Goal: Transaction & Acquisition: Purchase product/service

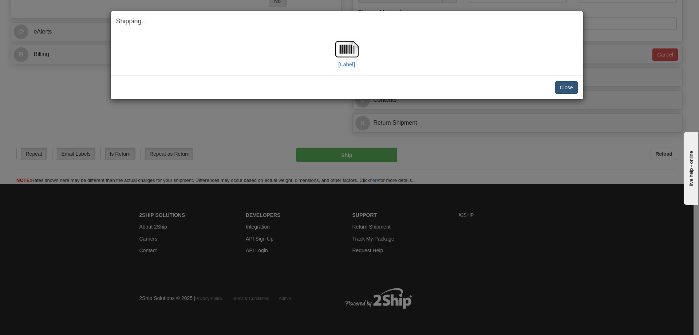
scroll to position [305, 0]
click at [568, 88] on button "Close" at bounding box center [566, 87] width 23 height 12
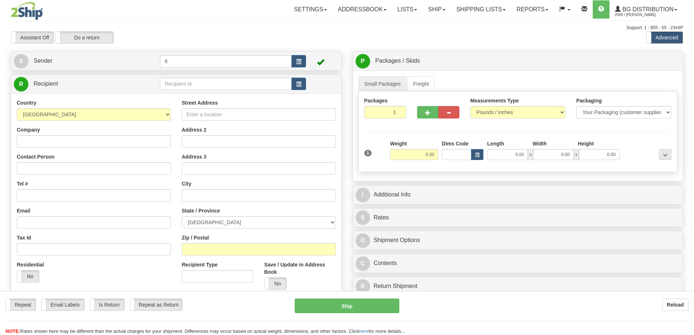
click at [183, 84] on div at bounding box center [347, 167] width 694 height 335
click at [183, 84] on div "Toggle navigation Settings Shipping Preferences Fields Preferences New" at bounding box center [347, 207] width 694 height 414
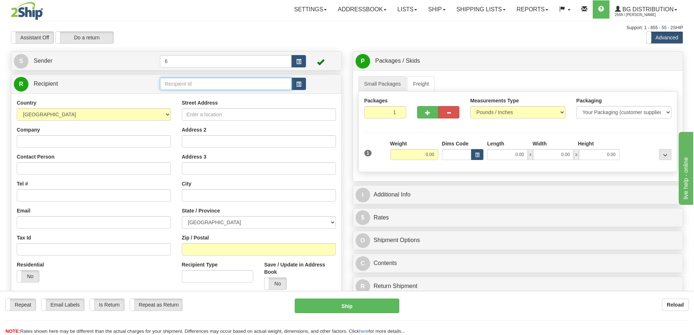
click at [183, 84] on input "text" at bounding box center [226, 84] width 132 height 12
type input "43000"
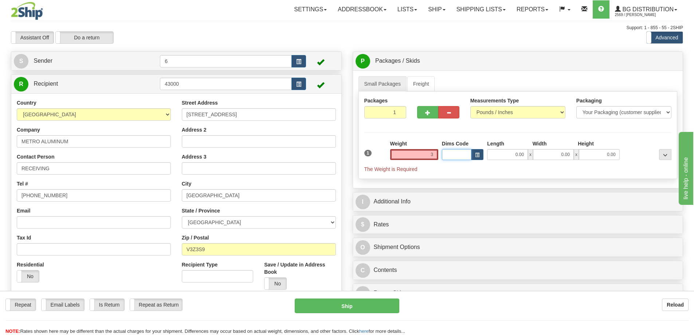
type input "3.00"
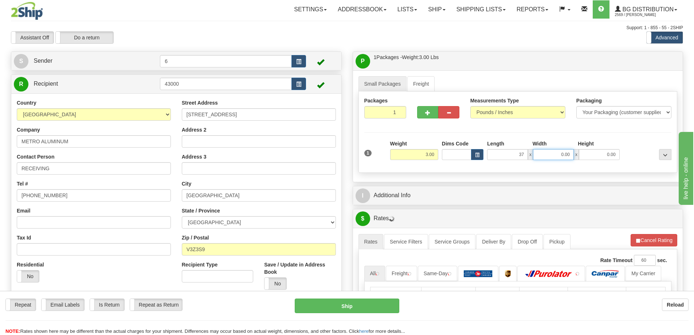
type input "37.00"
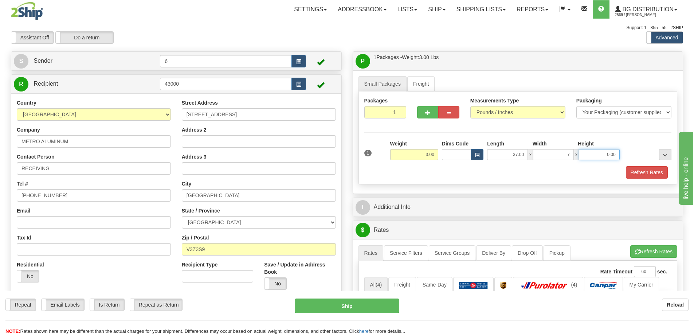
type input "7.00"
type input "2.00"
click at [645, 173] on button "Refresh Rates" at bounding box center [647, 172] width 42 height 12
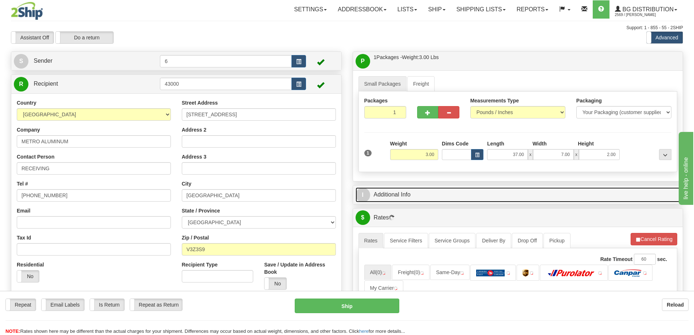
click at [515, 193] on link "I Additional Info" at bounding box center [517, 194] width 325 height 15
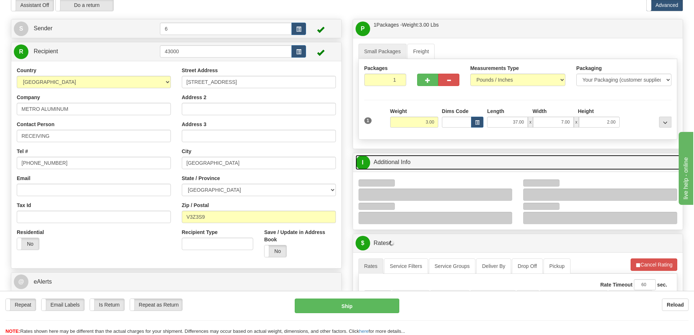
scroll to position [73, 0]
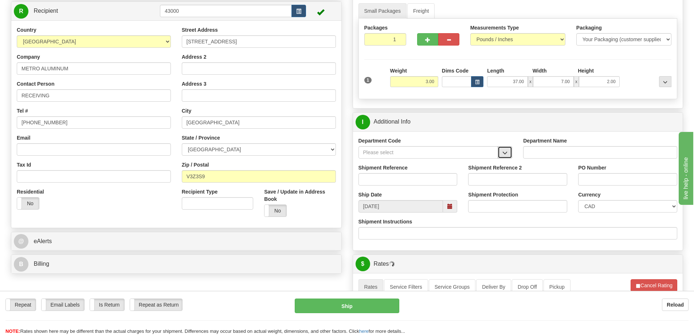
click at [505, 153] on span "button" at bounding box center [504, 152] width 5 height 5
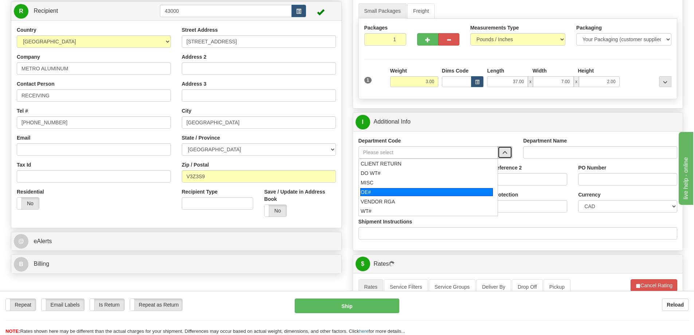
click at [393, 193] on div "OE#" at bounding box center [426, 192] width 133 height 8
type input "OE#"
type input "ORDERS"
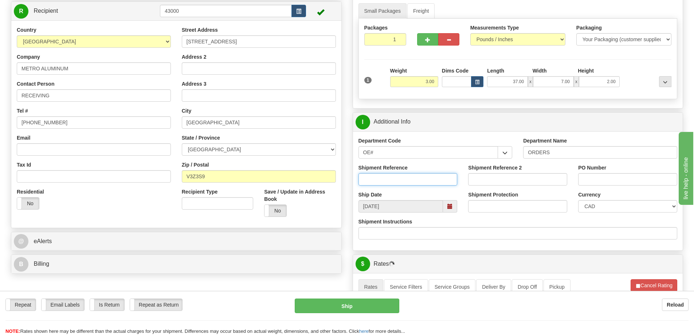
click at [394, 180] on input "Shipment Reference" at bounding box center [407, 179] width 99 height 12
type input "60032242-00"
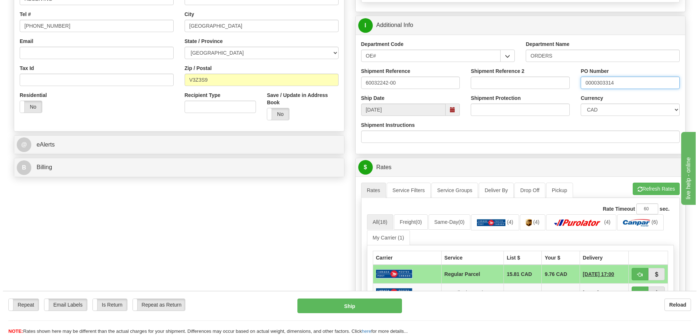
scroll to position [182, 0]
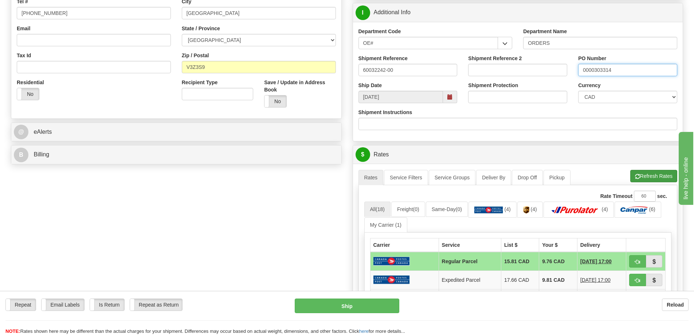
type input "0000303314"
click at [653, 180] on button "Refresh Rates" at bounding box center [653, 176] width 47 height 12
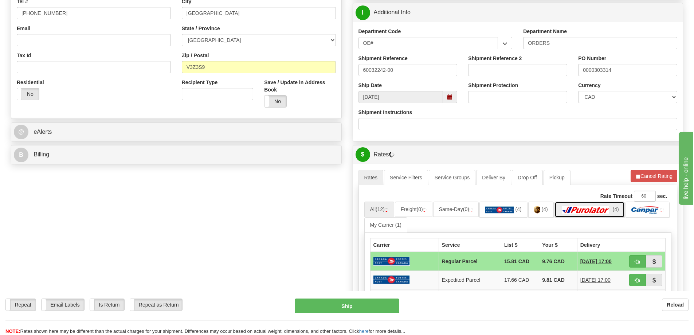
click at [592, 213] on img at bounding box center [585, 209] width 51 height 7
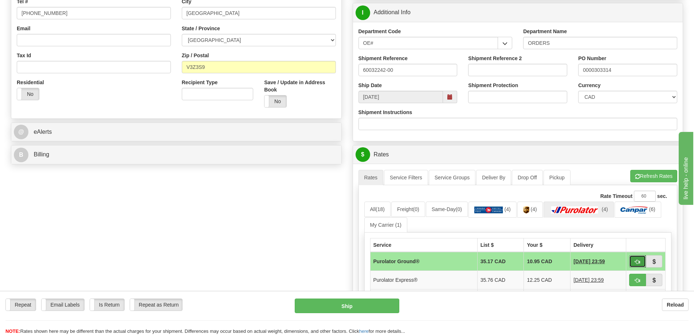
click at [633, 261] on button "button" at bounding box center [637, 261] width 17 height 12
type input "260"
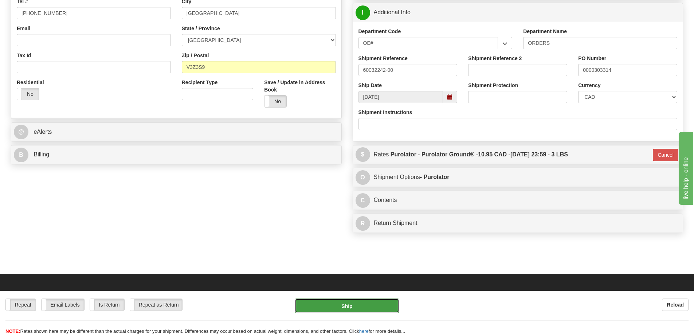
click at [360, 311] on button "Ship" at bounding box center [347, 305] width 105 height 15
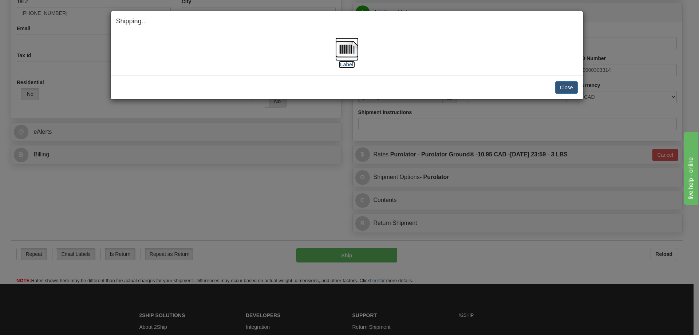
click at [350, 66] on label "[Label]" at bounding box center [347, 64] width 17 height 7
click at [571, 82] on button "Close" at bounding box center [566, 87] width 23 height 12
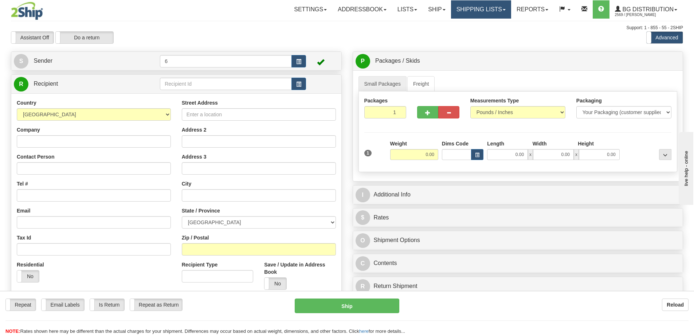
click at [477, 8] on link "Shipping lists" at bounding box center [481, 9] width 60 height 18
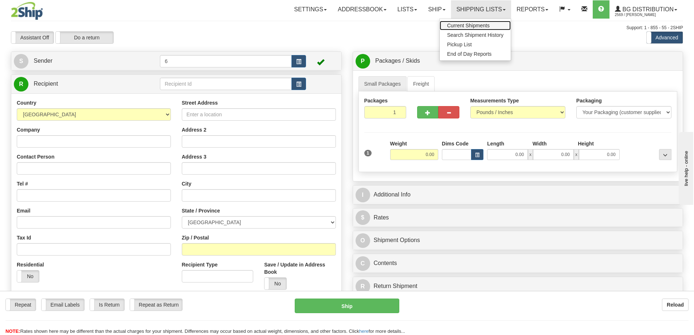
click at [466, 24] on span "Current Shipments" at bounding box center [468, 26] width 43 height 6
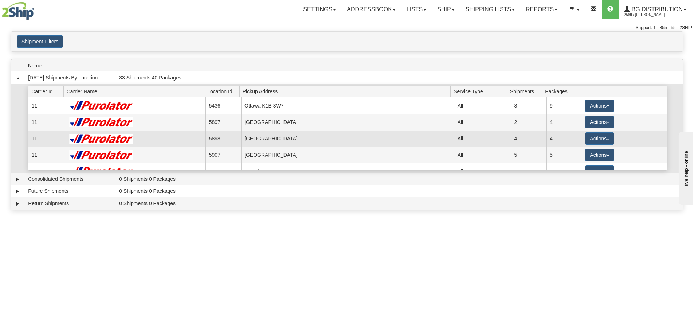
scroll to position [36, 0]
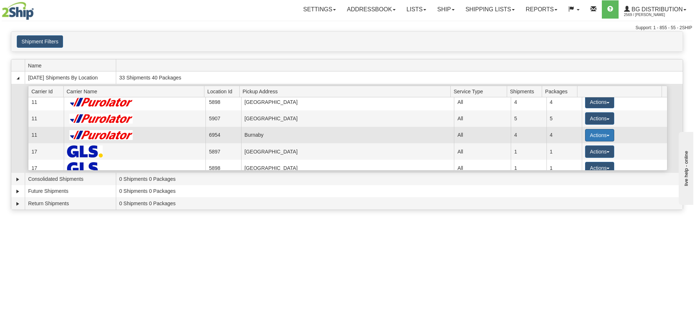
click at [598, 137] on button "Actions" at bounding box center [599, 135] width 29 height 12
click at [566, 154] on link "Details" at bounding box center [584, 148] width 58 height 9
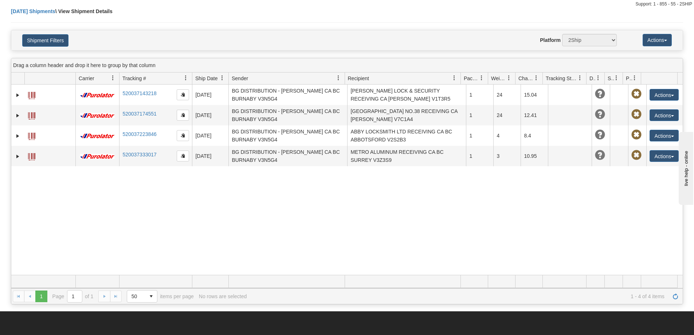
scroll to position [36, 0]
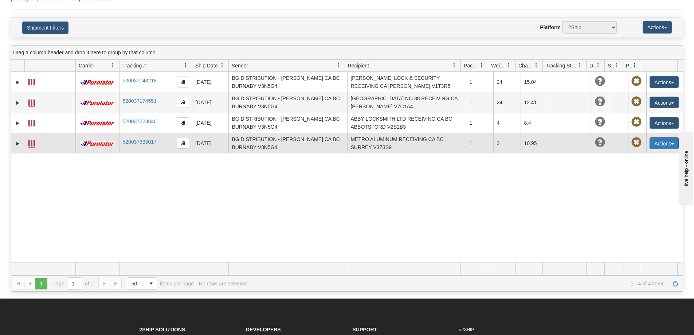
click at [656, 142] on button "Actions" at bounding box center [663, 143] width 29 height 12
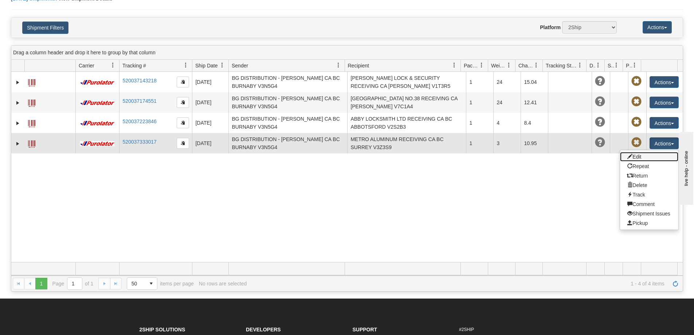
click at [633, 156] on link "Edit" at bounding box center [649, 156] width 58 height 9
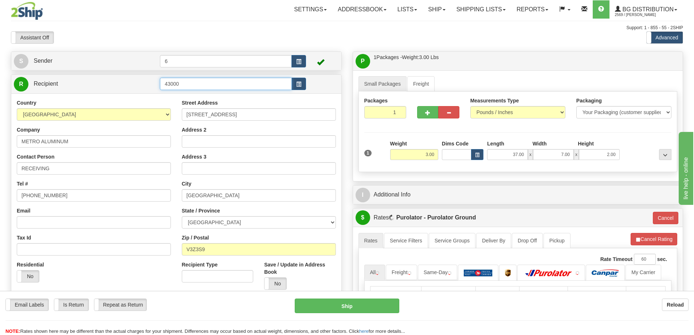
click at [202, 82] on input "43000" at bounding box center [226, 84] width 132 height 12
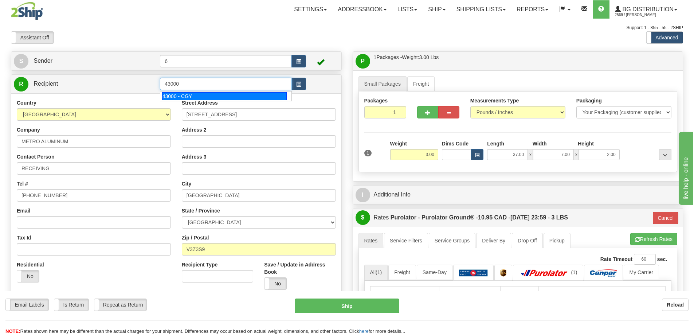
click at [194, 95] on div "43000 - CGY" at bounding box center [224, 96] width 125 height 8
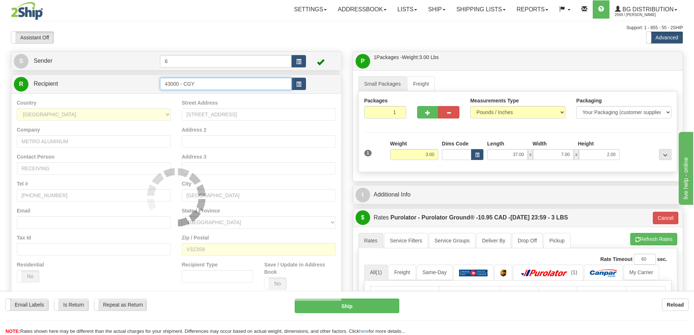
type input "43000 - CGY"
type input "260"
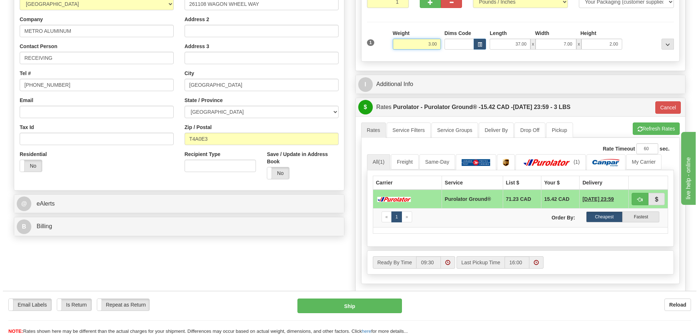
scroll to position [146, 0]
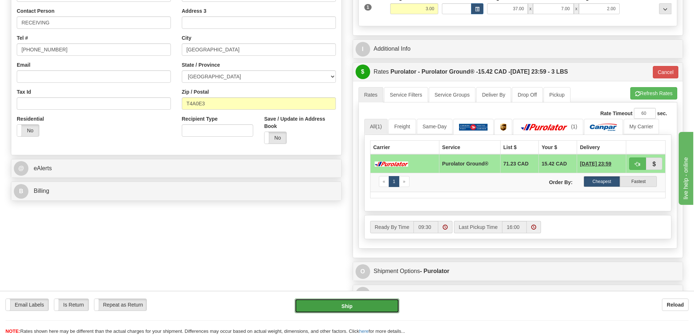
click at [353, 308] on button "Ship" at bounding box center [347, 305] width 105 height 15
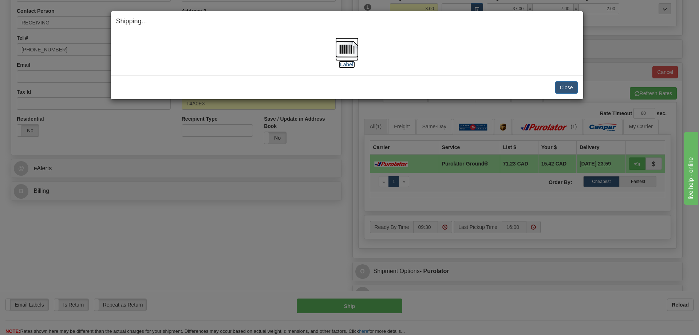
click at [346, 65] on label "[Label]" at bounding box center [347, 64] width 17 height 7
click at [575, 83] on button "Close" at bounding box center [566, 87] width 23 height 12
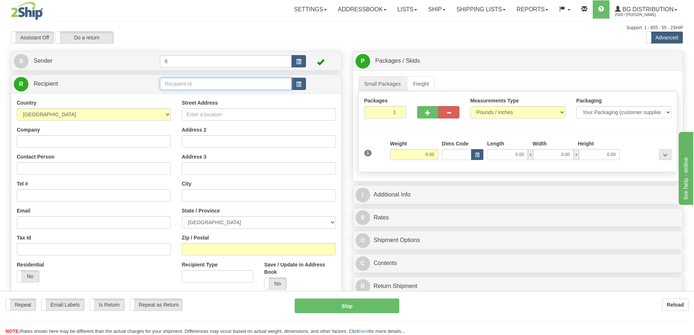
click at [202, 85] on input "text" at bounding box center [226, 84] width 132 height 12
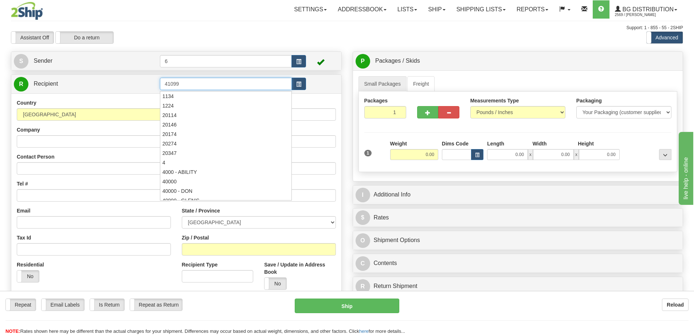
type input "41099"
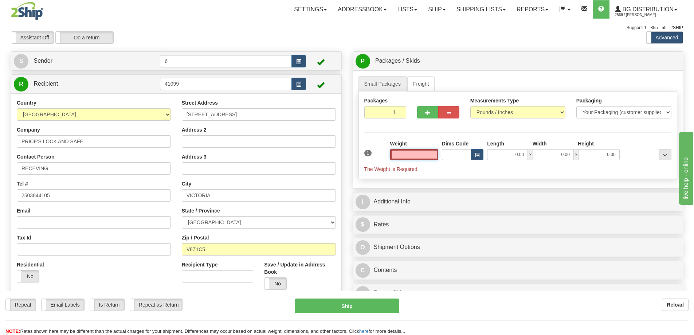
click at [421, 150] on input "text" at bounding box center [414, 154] width 48 height 11
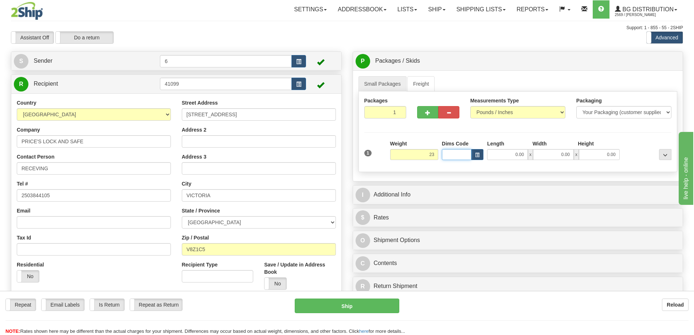
type input "23.00"
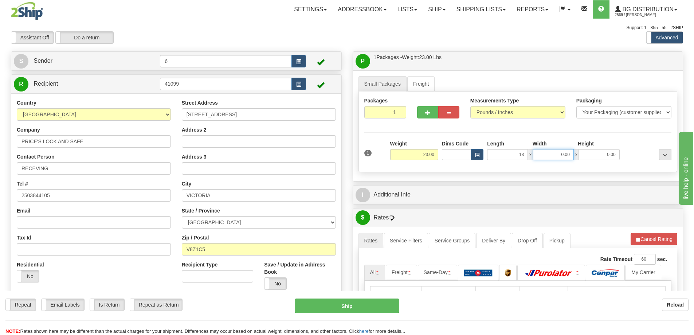
type input "13.00"
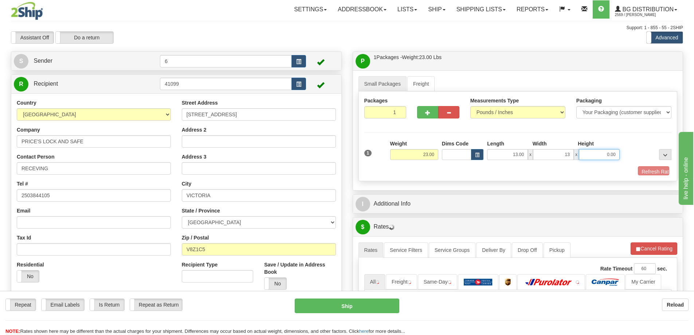
type input "13.00"
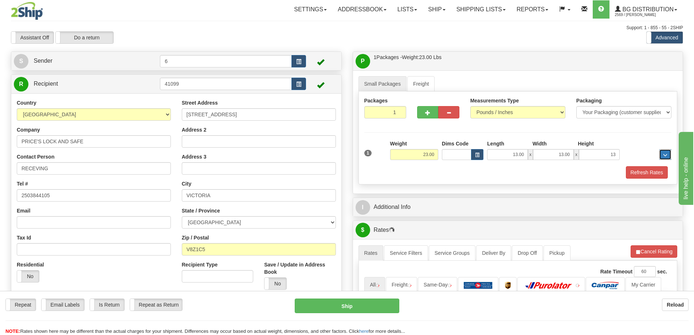
type input "13.00"
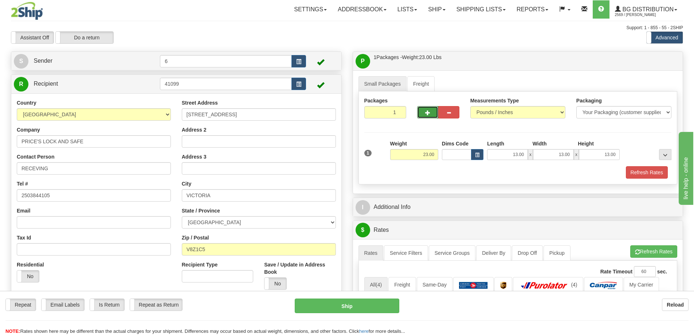
click at [419, 111] on button "button" at bounding box center [427, 112] width 21 height 12
radio input "true"
type input "2"
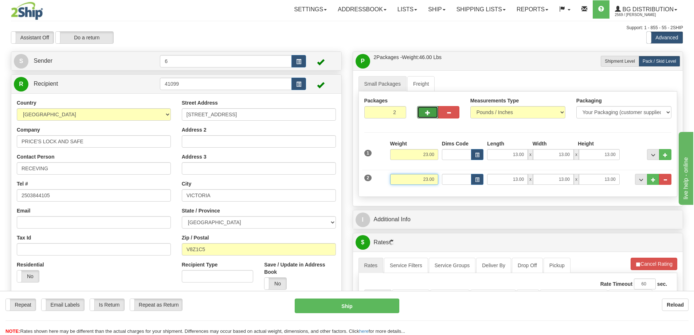
drag, startPoint x: 416, startPoint y: 182, endPoint x: 462, endPoint y: 178, distance: 46.1
click at [464, 179] on div "2 Weight 23.00 Dims Code Length Width Height" at bounding box center [517, 178] width 311 height 24
type input "38.00"
type input "20.00"
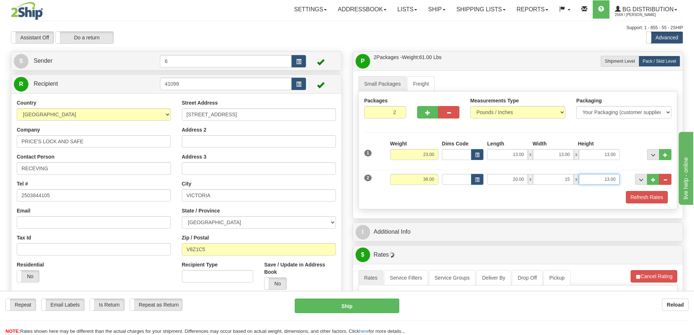
type input "15.00"
type input "9.00"
drag, startPoint x: 386, startPoint y: 114, endPoint x: 438, endPoint y: 111, distance: 52.9
click at [438, 111] on div "Packages 2 2" at bounding box center [518, 111] width 318 height 28
type input "5"
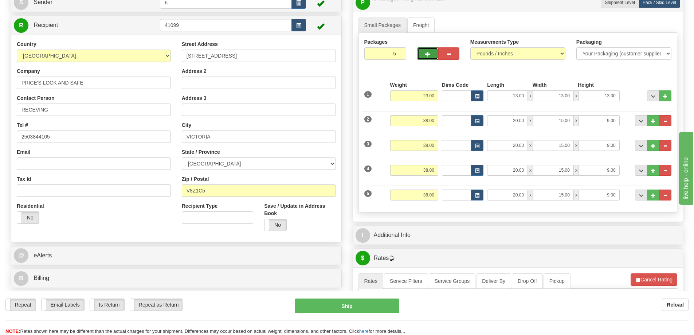
scroll to position [146, 0]
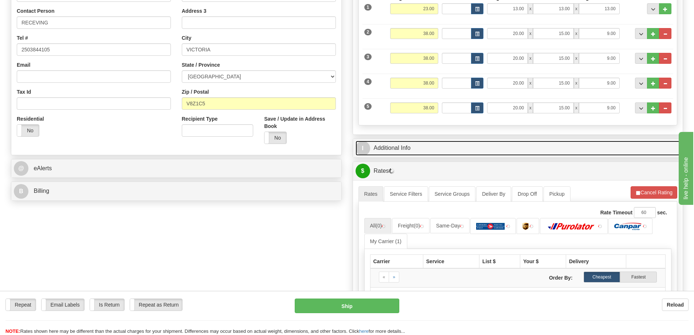
click at [449, 148] on link "I Additional Info" at bounding box center [517, 148] width 325 height 15
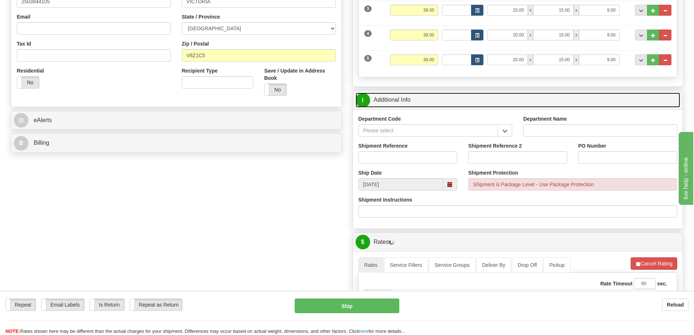
scroll to position [218, 0]
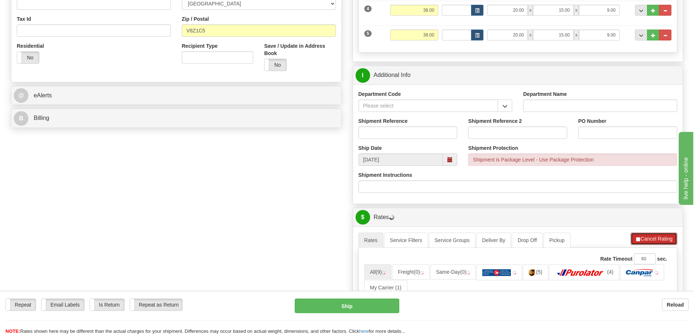
click at [653, 244] on button "Cancel Rating" at bounding box center [653, 238] width 47 height 12
click at [654, 239] on button "Refresh Rates" at bounding box center [653, 238] width 47 height 12
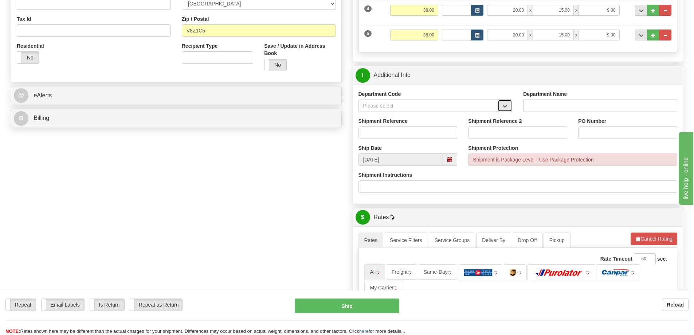
click at [510, 109] on button "button" at bounding box center [504, 105] width 15 height 12
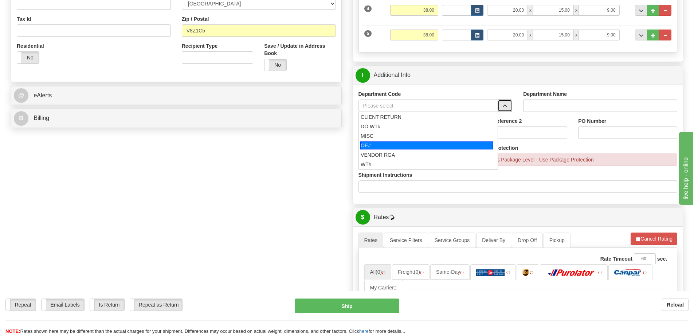
click at [397, 144] on div "OE#" at bounding box center [426, 145] width 133 height 8
type input "OE#"
type input "ORDERS"
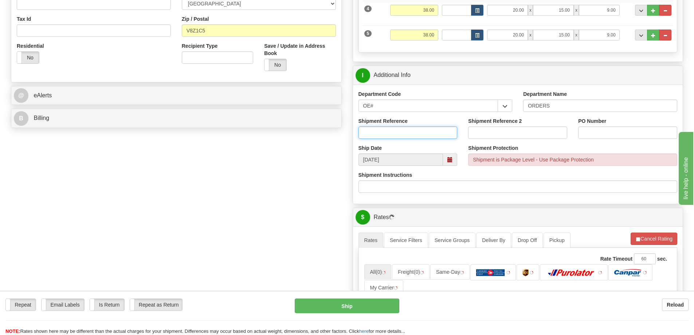
click at [397, 130] on input "Shipment Reference" at bounding box center [407, 132] width 99 height 12
type input "60032233-00"
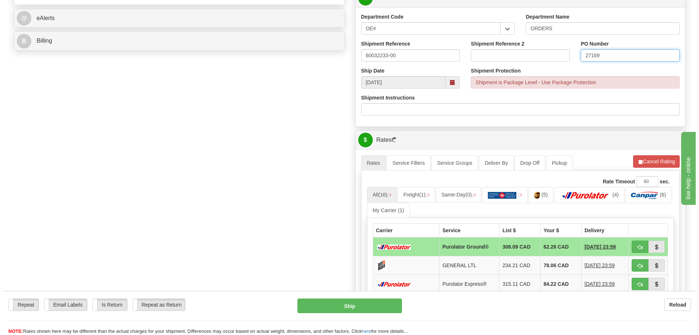
scroll to position [364, 0]
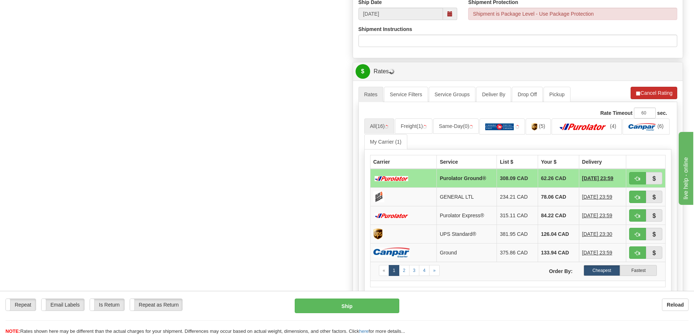
type input "27169"
click at [651, 95] on button "Cancel Rating" at bounding box center [653, 93] width 47 height 12
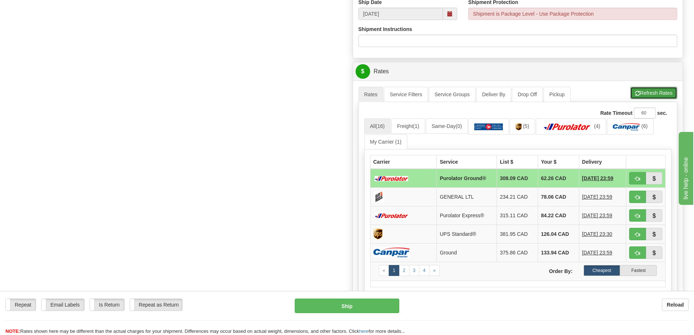
click at [653, 96] on button "Refresh Rates" at bounding box center [653, 93] width 47 height 12
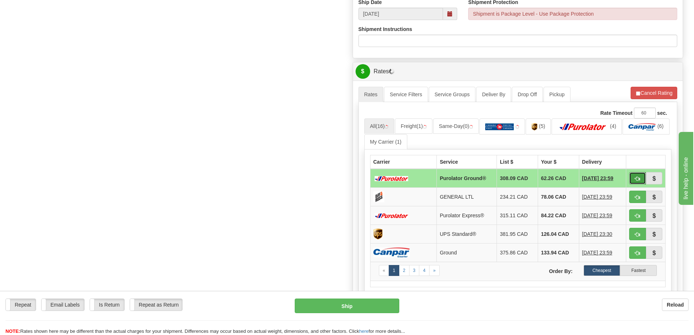
click at [634, 182] on button "button" at bounding box center [637, 178] width 17 height 12
click at [640, 178] on button "button" at bounding box center [637, 178] width 17 height 12
type input "260"
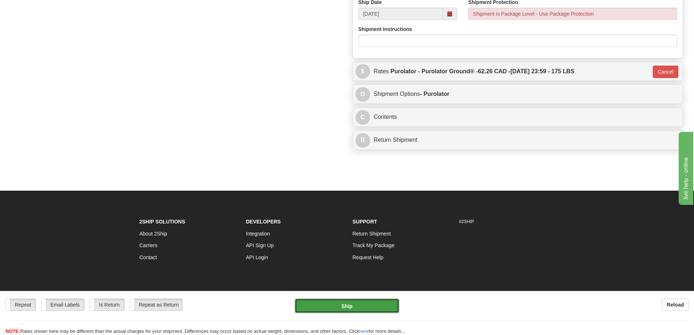
click at [343, 307] on button "Ship" at bounding box center [347, 305] width 105 height 15
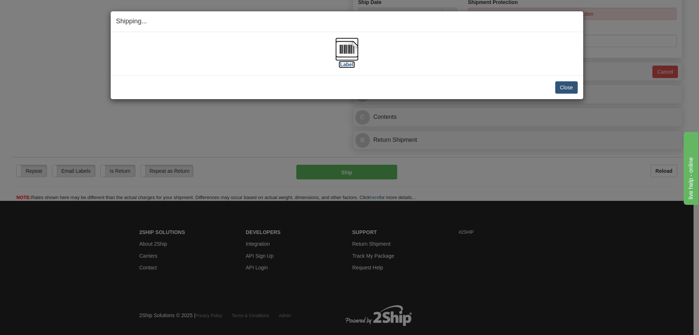
click at [349, 62] on label "[Label]" at bounding box center [347, 64] width 17 height 7
click at [557, 88] on button "Close" at bounding box center [566, 87] width 23 height 12
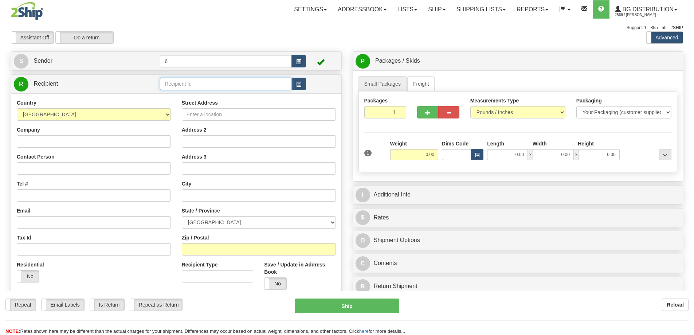
click at [182, 84] on input "text" at bounding box center [226, 84] width 132 height 12
click at [182, 83] on input "text" at bounding box center [226, 84] width 132 height 12
type input "43015"
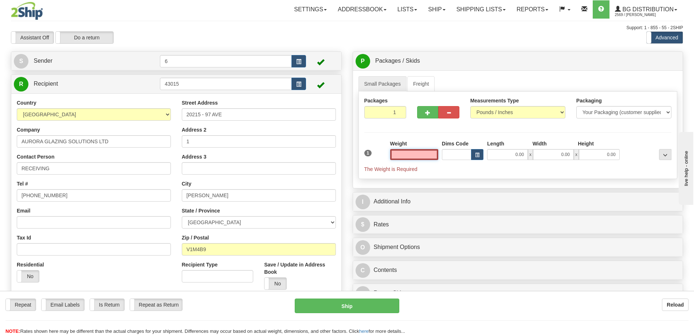
click at [405, 156] on input "text" at bounding box center [414, 154] width 48 height 11
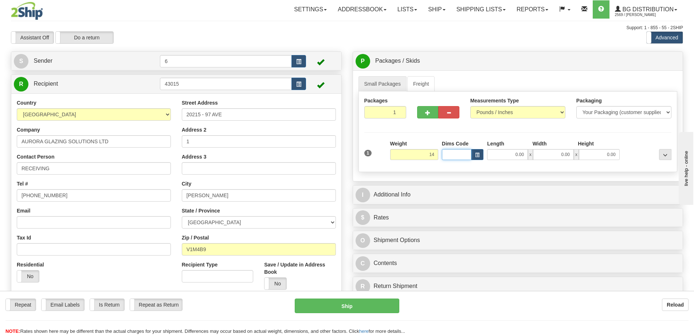
type input "14.00"
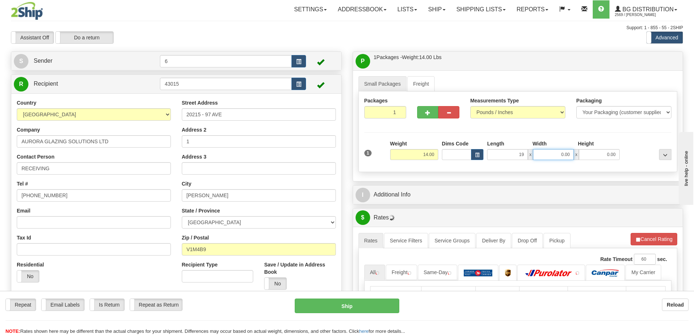
type input "19.00"
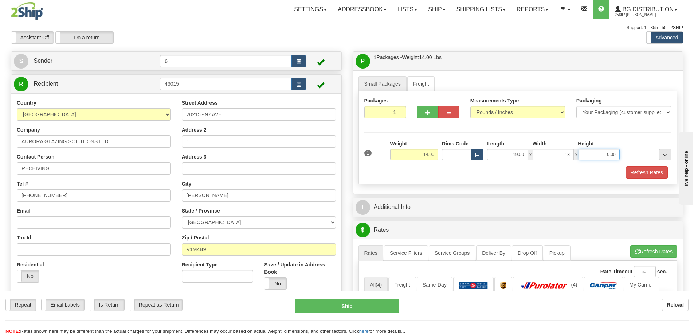
type input "13.00"
type input "6"
type input "8.00"
click at [638, 174] on button "Refresh Rates" at bounding box center [647, 172] width 42 height 12
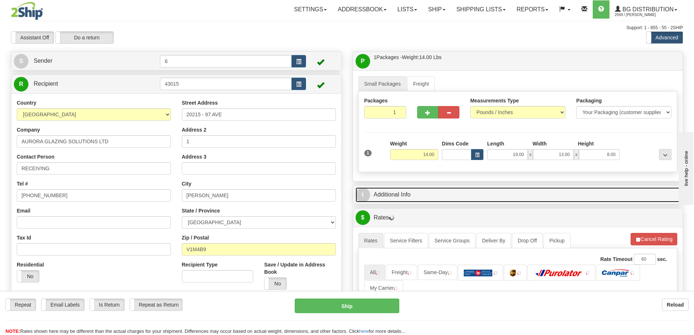
click at [612, 194] on link "I Additional Info" at bounding box center [517, 194] width 325 height 15
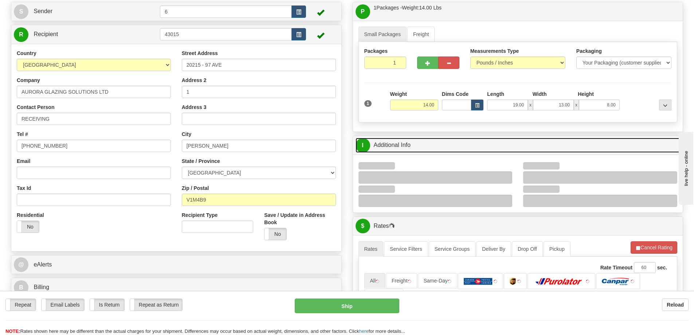
scroll to position [109, 0]
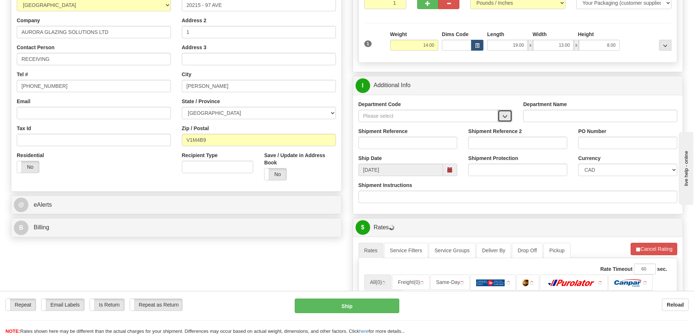
drag, startPoint x: 505, startPoint y: 120, endPoint x: 496, endPoint y: 121, distance: 8.8
click at [504, 119] on span "button" at bounding box center [504, 116] width 5 height 5
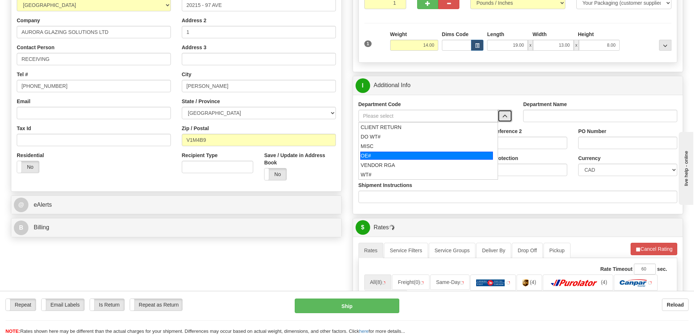
click at [405, 155] on div "OE#" at bounding box center [426, 155] width 133 height 8
type input "OE#"
type input "ORDERS"
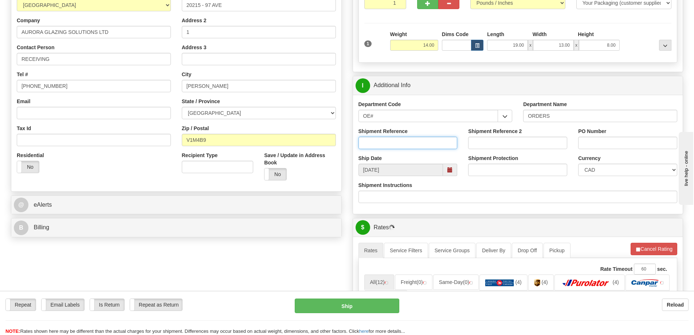
click at [407, 144] on input "Shipment Reference" at bounding box center [407, 143] width 99 height 12
type input "60032256-00"
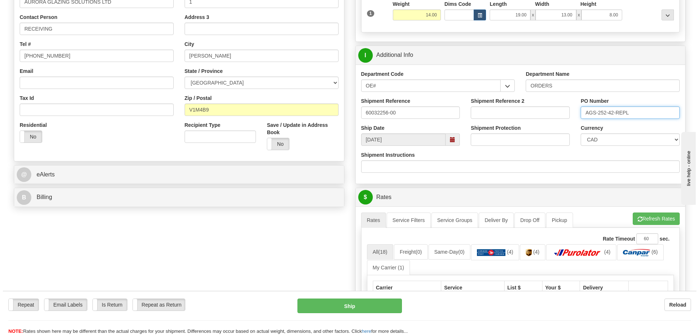
scroll to position [255, 0]
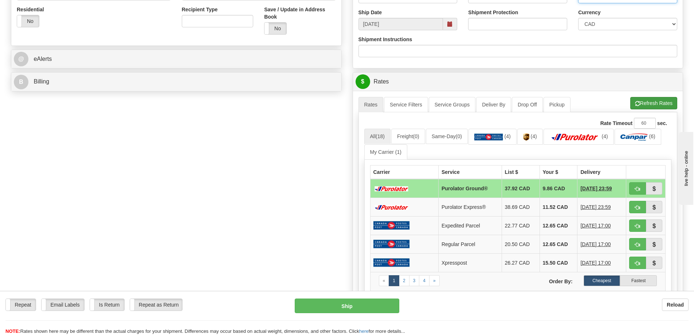
type input "AGS-252-42-REPL"
click at [656, 98] on button "Refresh Rates" at bounding box center [653, 103] width 47 height 12
click at [642, 187] on button "button" at bounding box center [637, 188] width 17 height 12
type input "260"
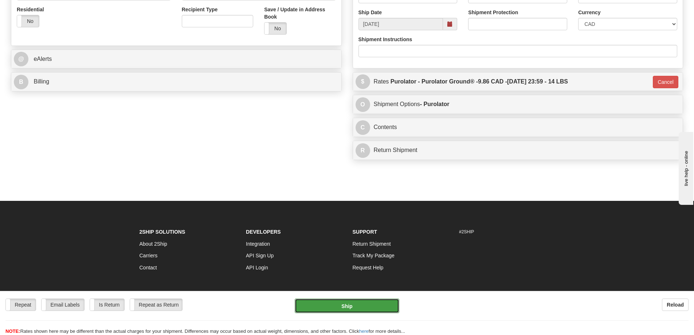
click at [327, 303] on button "Ship" at bounding box center [347, 305] width 105 height 15
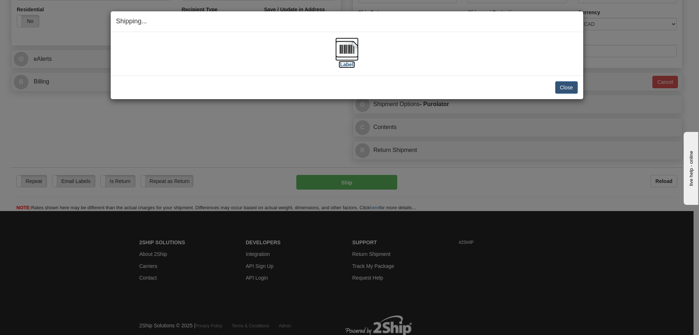
click at [344, 66] on label "[Label]" at bounding box center [347, 64] width 17 height 7
drag, startPoint x: 567, startPoint y: 86, endPoint x: 549, endPoint y: 106, distance: 26.6
click at [567, 86] on button "Close" at bounding box center [566, 87] width 23 height 12
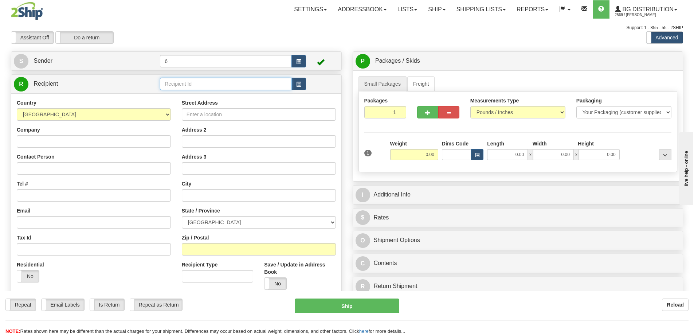
click at [172, 81] on input "text" at bounding box center [226, 84] width 132 height 12
click at [172, 82] on input "text" at bounding box center [226, 84] width 132 height 12
type input "4"
type input "44008"
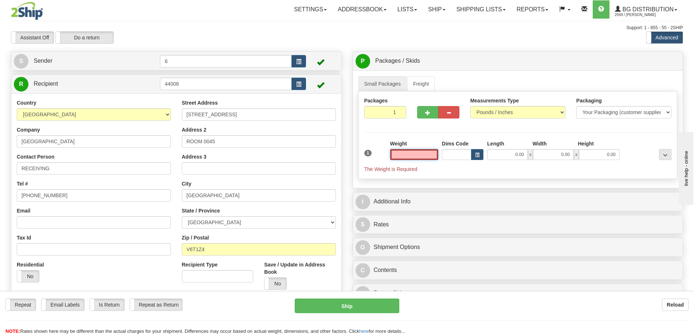
click at [414, 155] on input "text" at bounding box center [414, 154] width 48 height 11
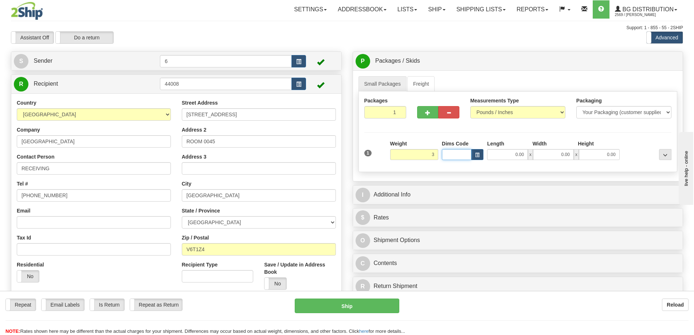
type input "3.00"
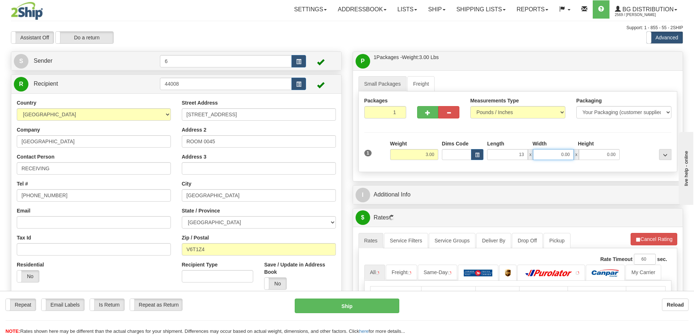
type input "13.00"
type input "7.00"
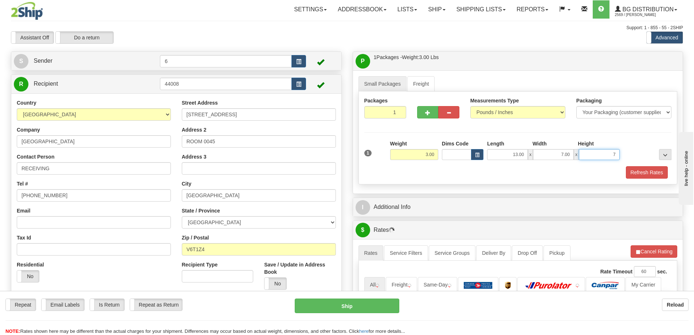
type input "7"
type input "7.00"
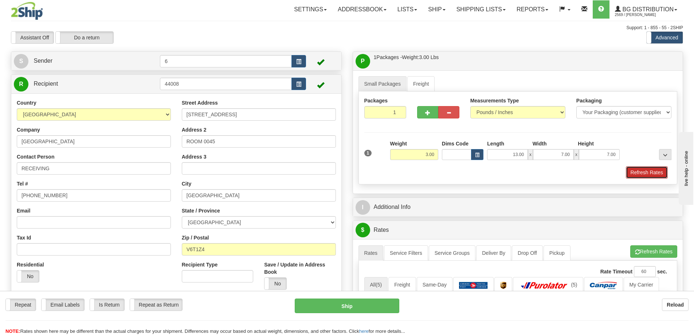
click at [653, 175] on button "Refresh Rates" at bounding box center [647, 172] width 42 height 12
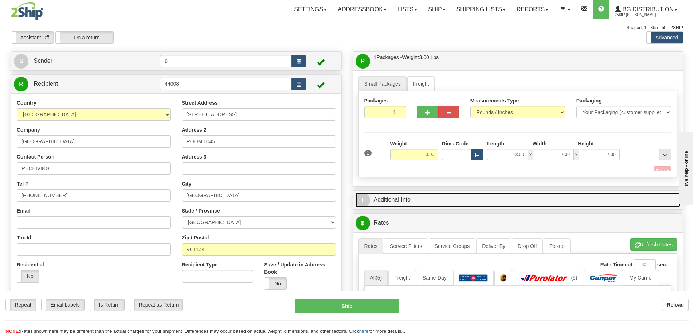
click at [625, 199] on link "I Additional Info" at bounding box center [517, 199] width 325 height 15
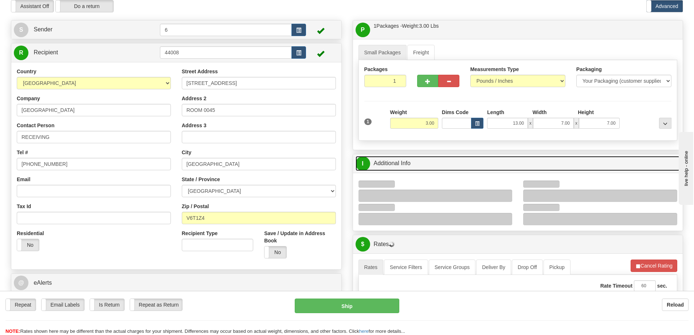
scroll to position [146, 0]
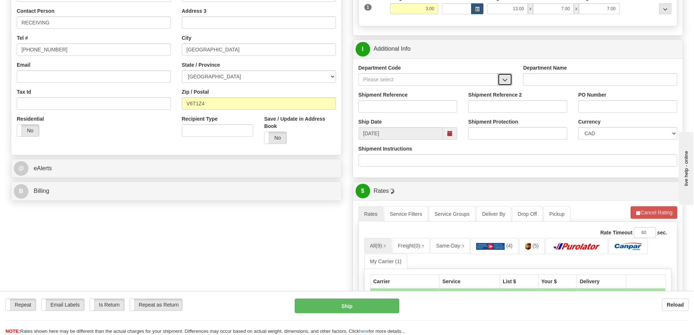
drag, startPoint x: 507, startPoint y: 79, endPoint x: 488, endPoint y: 85, distance: 20.5
click at [506, 80] on span "button" at bounding box center [504, 80] width 5 height 5
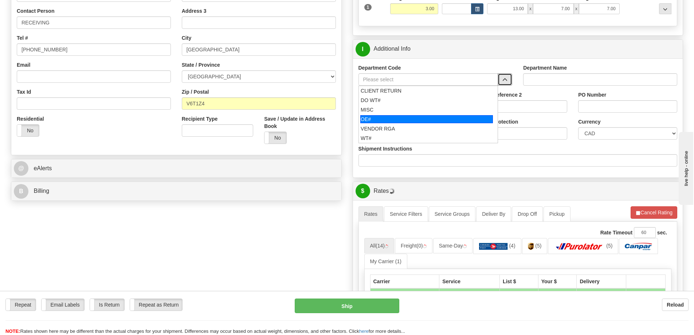
click at [400, 119] on div "OE#" at bounding box center [426, 119] width 133 height 8
type input "OE#"
type input "ORDERS"
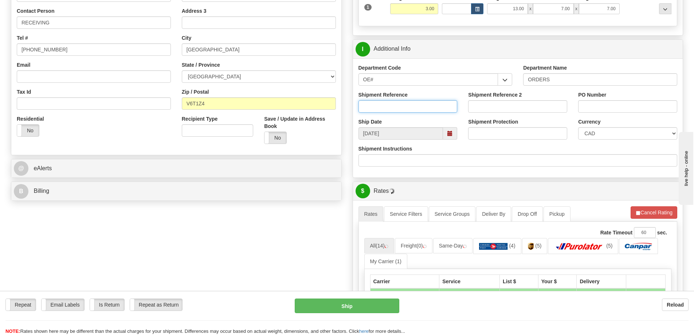
click at [397, 111] on input "Shipment Reference" at bounding box center [407, 106] width 99 height 12
type input "60032191-00"
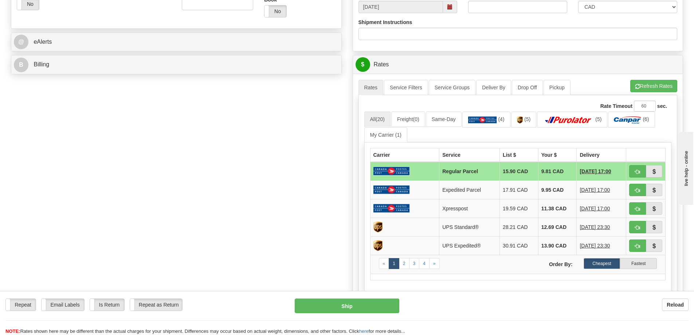
scroll to position [328, 0]
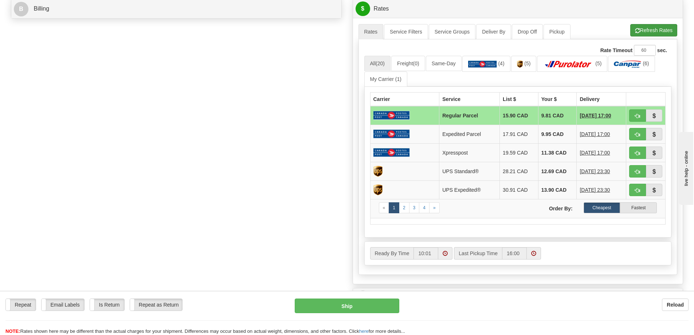
type input "PO-0000123824"
click at [645, 28] on button "Refresh Rates" at bounding box center [653, 30] width 47 height 12
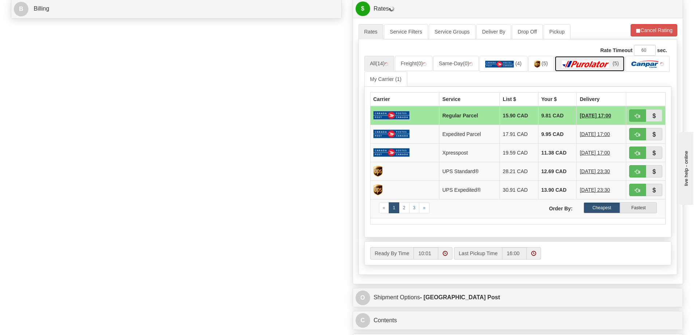
click at [611, 65] on img at bounding box center [585, 63] width 51 height 7
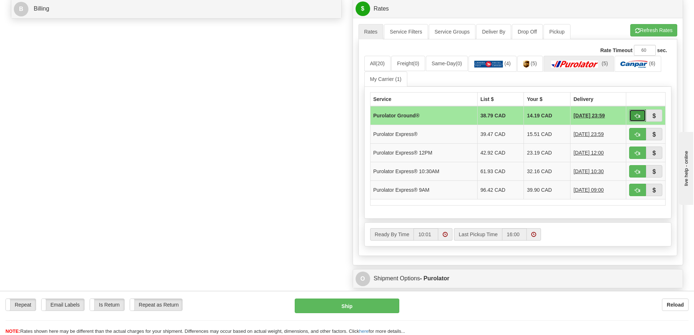
click at [640, 119] on button "button" at bounding box center [637, 115] width 17 height 12
type input "260"
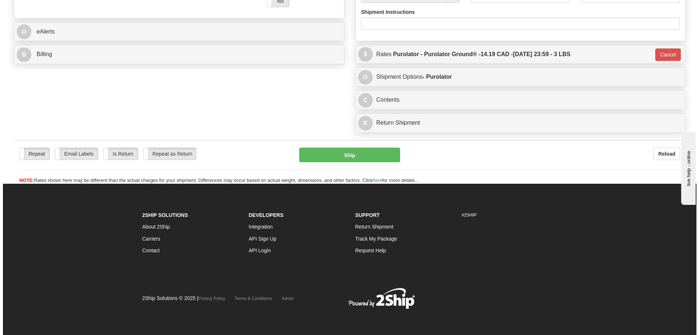
scroll to position [305, 0]
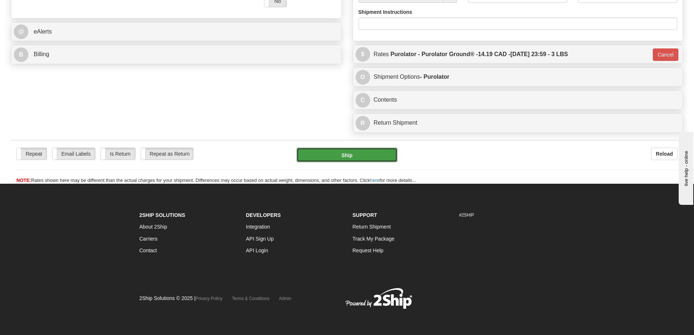
click at [329, 147] on button "Ship" at bounding box center [346, 154] width 101 height 15
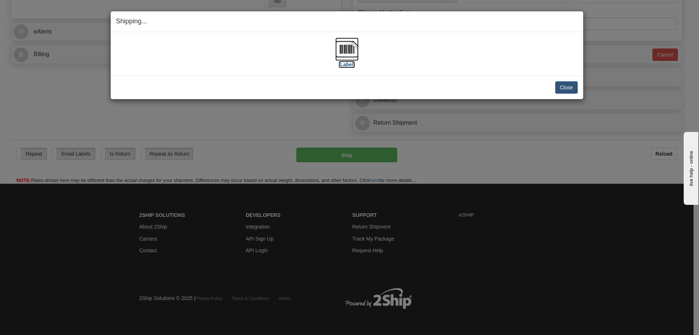
click at [351, 61] on label "[Label]" at bounding box center [347, 64] width 17 height 7
click at [560, 87] on button "Close" at bounding box center [566, 87] width 23 height 12
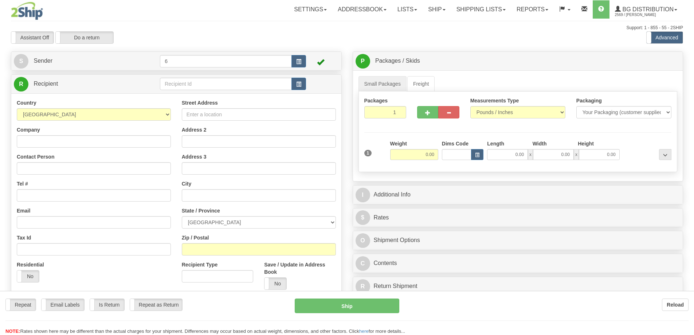
click at [187, 86] on div at bounding box center [347, 167] width 694 height 335
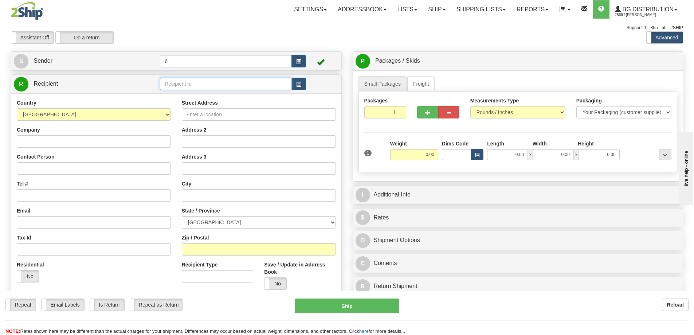
click at [187, 86] on input "text" at bounding box center [226, 84] width 132 height 12
click at [187, 83] on input "text" at bounding box center [226, 84] width 132 height 12
type input "43000"
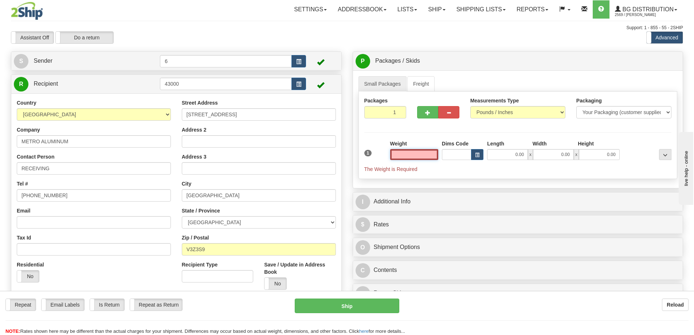
click at [405, 154] on input "text" at bounding box center [414, 154] width 48 height 11
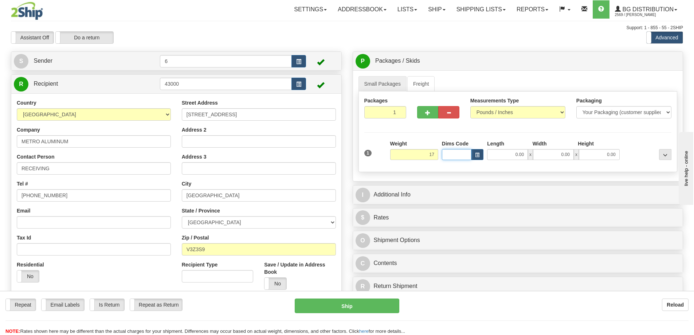
type input "17.00"
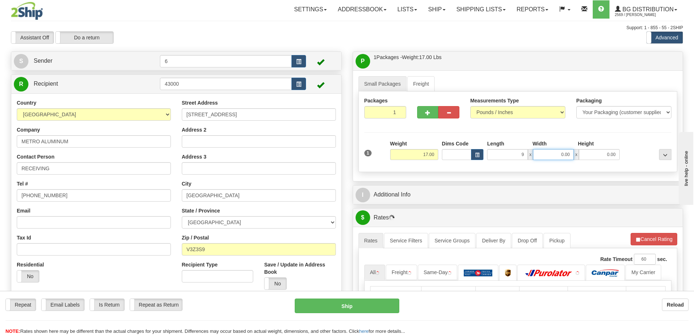
type input "9.00"
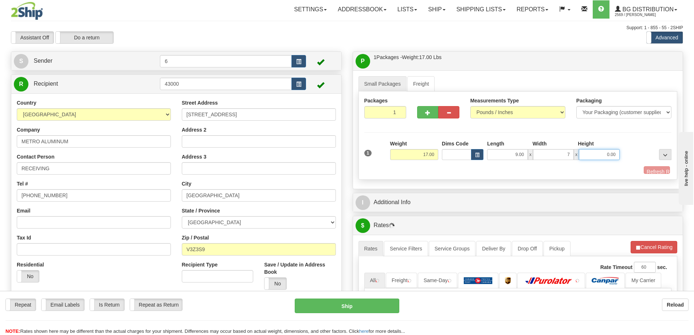
type input "7.00"
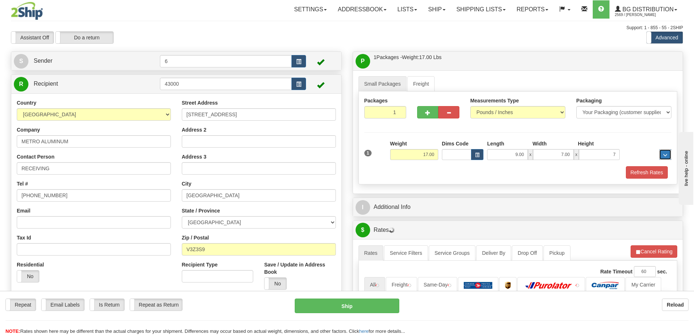
type input "7.00"
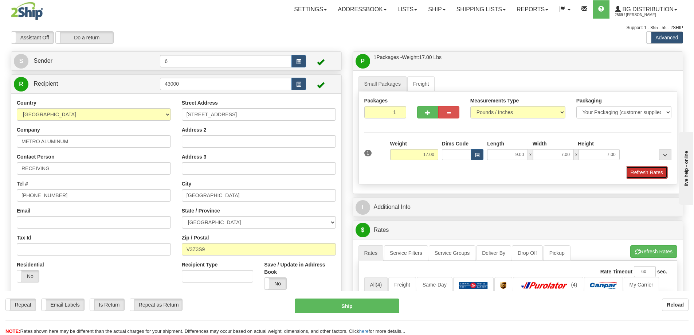
click at [645, 173] on button "Refresh Rates" at bounding box center [647, 172] width 42 height 12
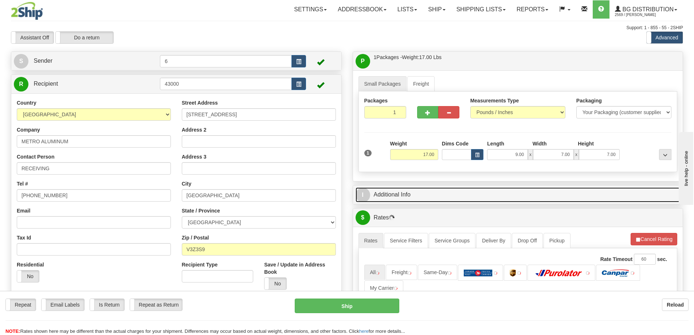
click at [590, 201] on link "I Additional Info" at bounding box center [517, 194] width 325 height 15
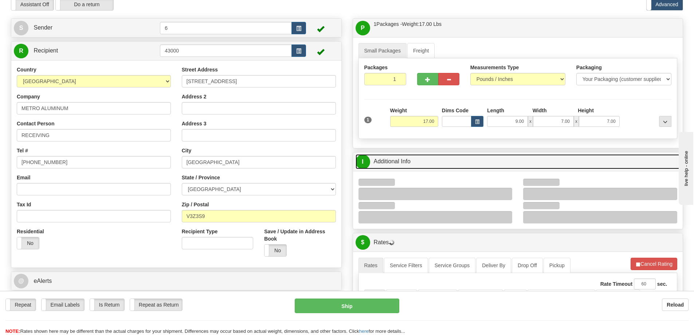
scroll to position [73, 0]
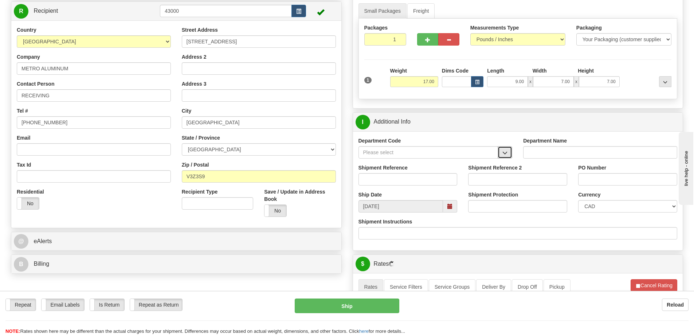
click at [507, 155] on span "button" at bounding box center [504, 152] width 5 height 5
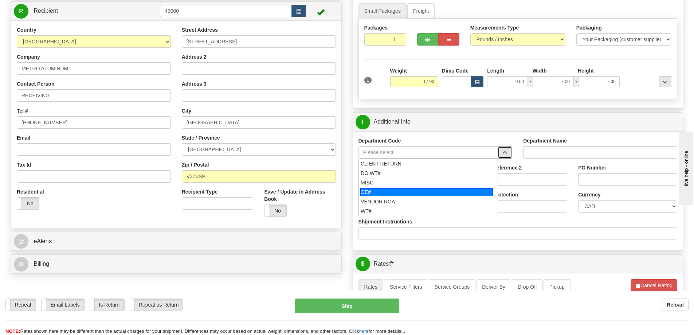
click at [409, 191] on div "OE#" at bounding box center [426, 192] width 133 height 8
type input "OE#"
type input "ORDERS"
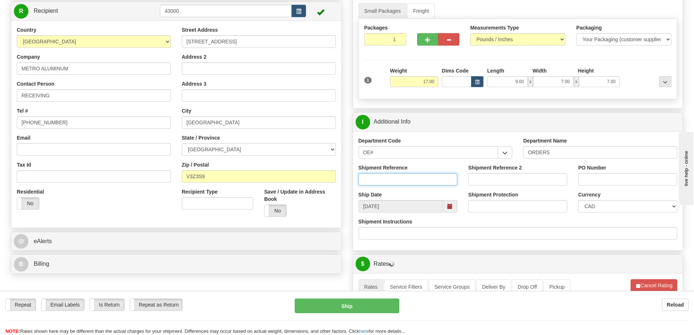
click at [401, 175] on input "Shipment Reference" at bounding box center [407, 179] width 99 height 12
type input "60032261-00"
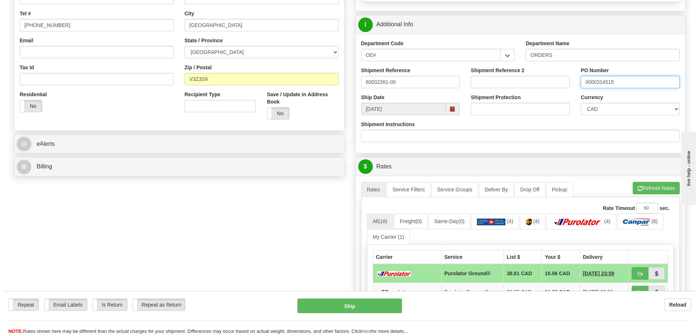
scroll to position [255, 0]
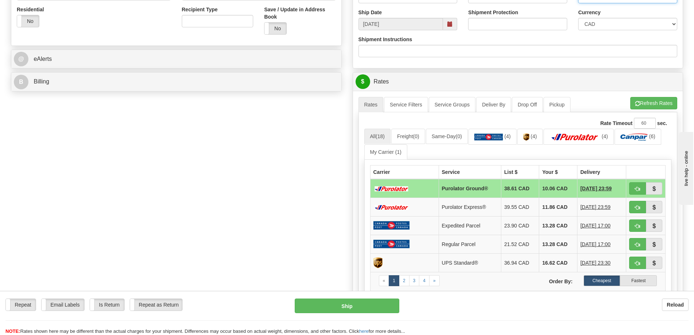
type input "0000314515"
click at [645, 96] on div "A change has been made which could impact your rate estimate. To ensure the est…" at bounding box center [518, 223] width 330 height 265
click at [649, 105] on button "Refresh Rates" at bounding box center [653, 103] width 47 height 12
click at [642, 189] on button "button" at bounding box center [637, 188] width 17 height 12
type input "260"
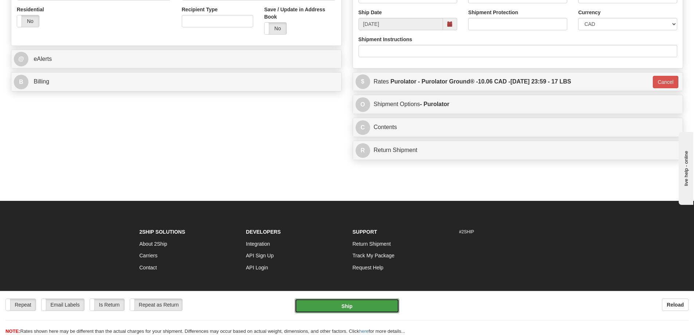
click at [373, 300] on button "Ship" at bounding box center [347, 305] width 105 height 15
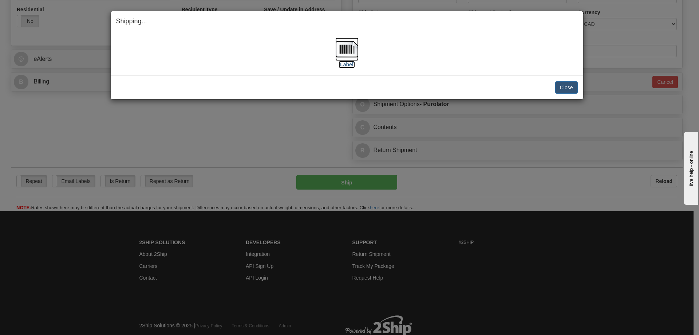
click at [350, 63] on label "[Label]" at bounding box center [347, 64] width 17 height 7
click at [567, 89] on button "Close" at bounding box center [566, 87] width 23 height 12
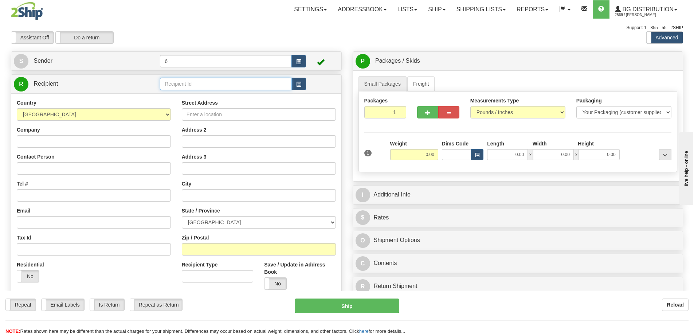
click at [236, 90] on input "text" at bounding box center [226, 84] width 132 height 12
type input "41117"
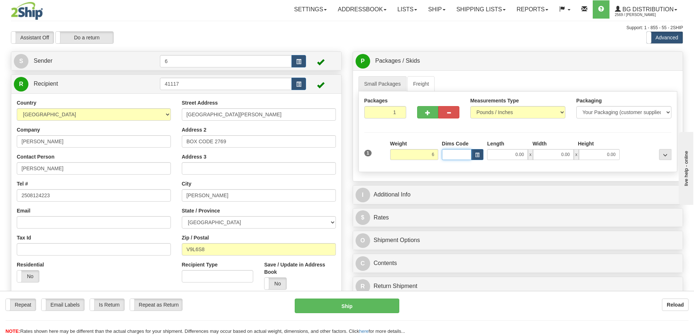
type input "6.00"
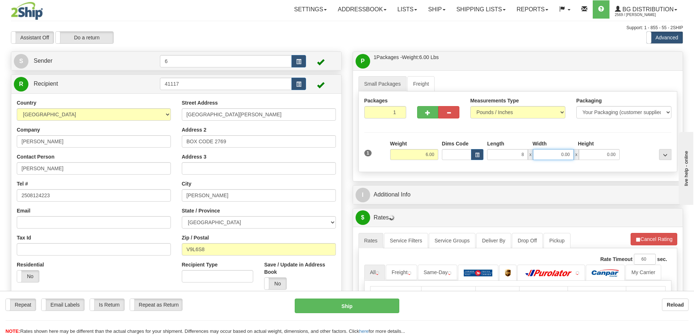
type input "8.00"
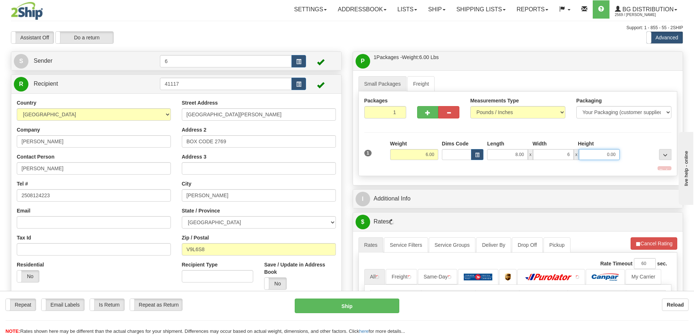
type input "6.00"
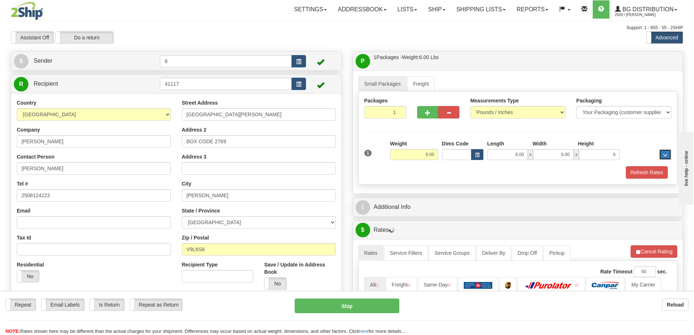
type input "6.00"
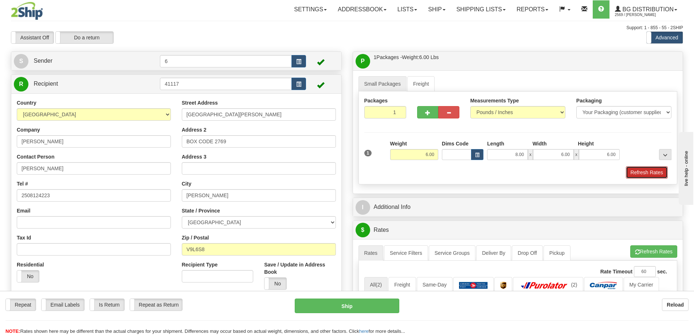
click at [647, 170] on button "Refresh Rates" at bounding box center [647, 172] width 42 height 12
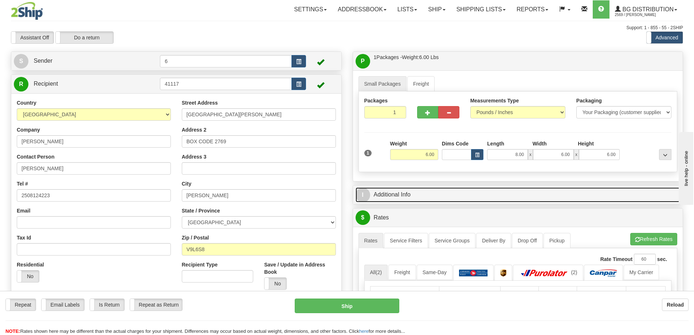
click at [599, 198] on link "I Additional Info" at bounding box center [517, 194] width 325 height 15
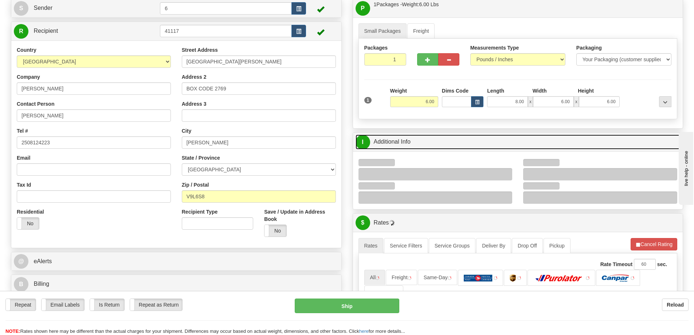
scroll to position [109, 0]
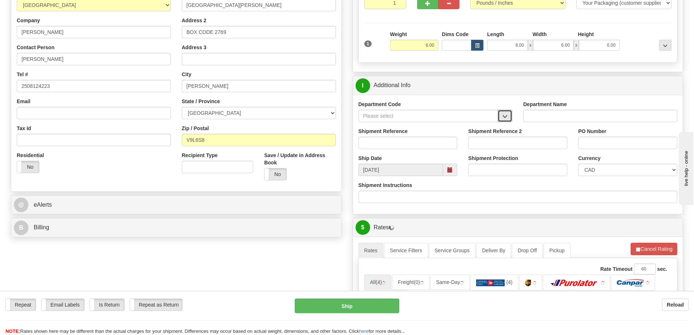
click at [505, 122] on button "button" at bounding box center [504, 116] width 15 height 12
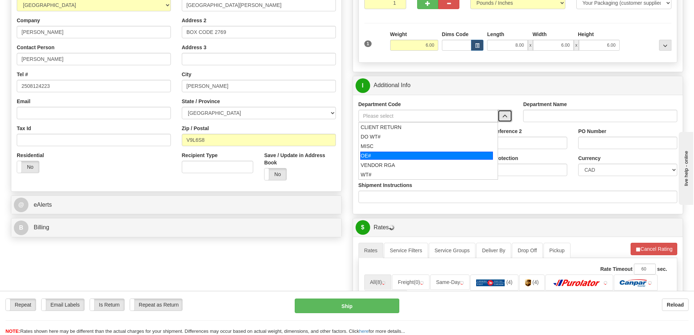
click at [399, 157] on div "OE#" at bounding box center [426, 155] width 133 height 8
type input "OE#"
type input "ORDERS"
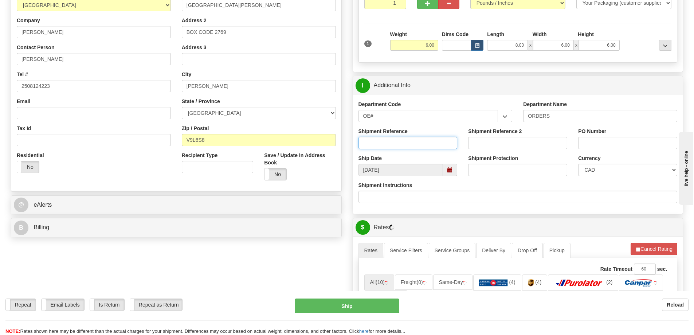
click at [389, 146] on input "Shipment Reference" at bounding box center [407, 143] width 99 height 12
type input "60032251-00"
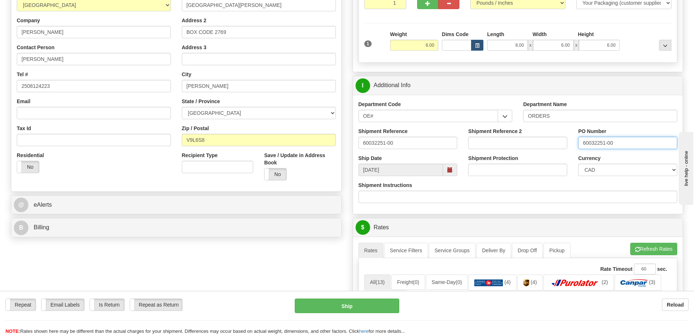
type input "60032251-00"
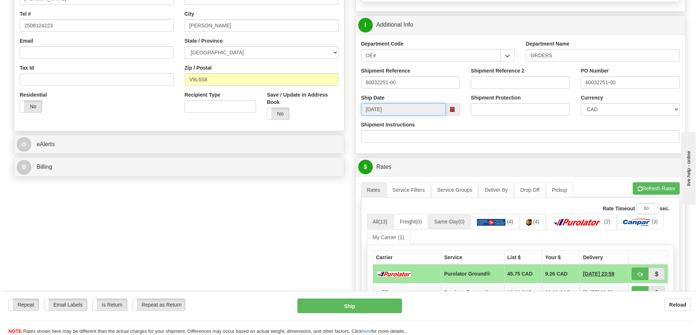
scroll to position [218, 0]
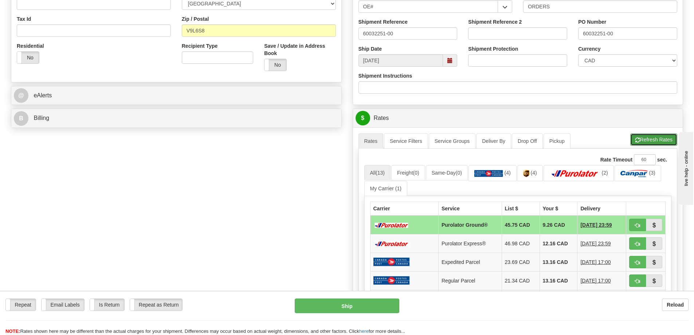
click at [662, 138] on button "Refresh Rates" at bounding box center [653, 139] width 47 height 12
click at [636, 227] on span "button" at bounding box center [637, 225] width 5 height 5
type input "260"
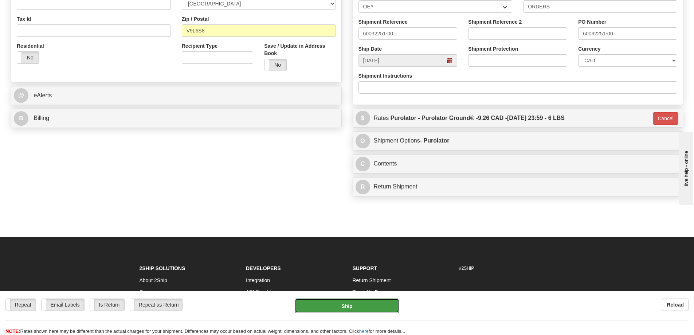
click at [361, 307] on button "Ship" at bounding box center [347, 305] width 105 height 15
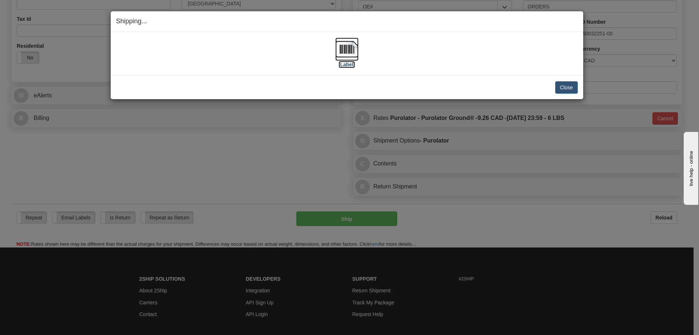
click at [352, 63] on label "[Label]" at bounding box center [347, 64] width 17 height 7
click at [571, 85] on button "Close" at bounding box center [566, 87] width 23 height 12
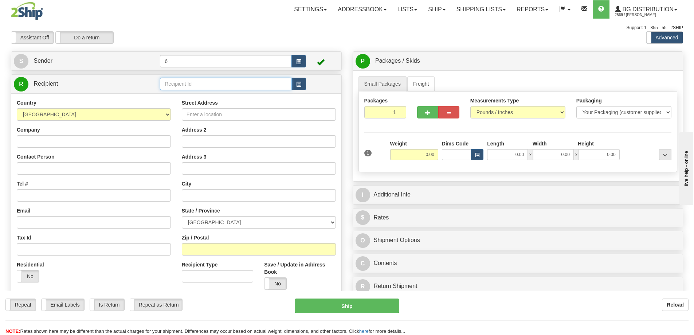
click at [225, 84] on input "text" at bounding box center [226, 84] width 132 height 12
click at [207, 97] on div "44002" at bounding box center [224, 96] width 125 height 8
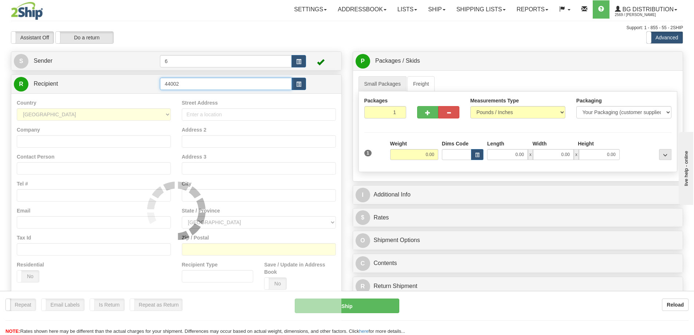
type input "44002"
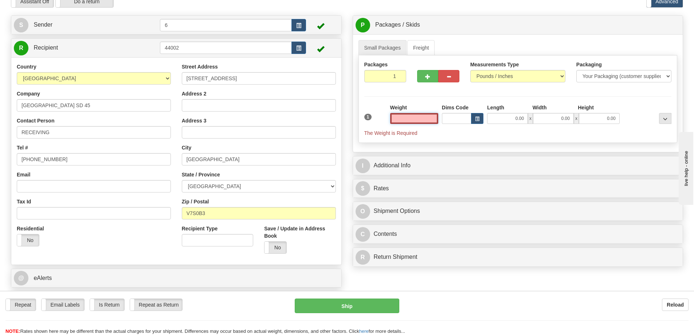
scroll to position [36, 0]
click at [416, 119] on input "text" at bounding box center [414, 118] width 48 height 11
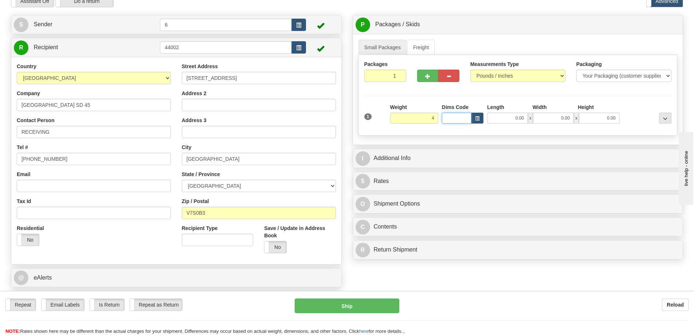
type input "4.00"
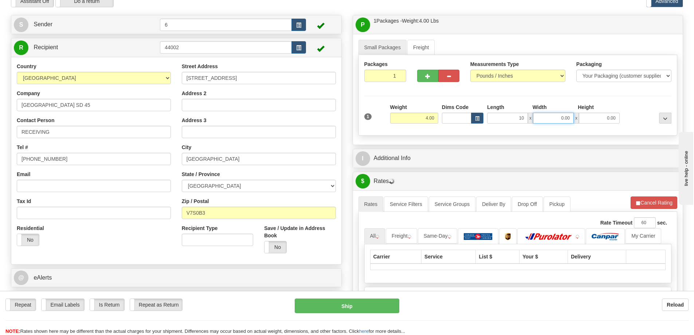
type input "10.00"
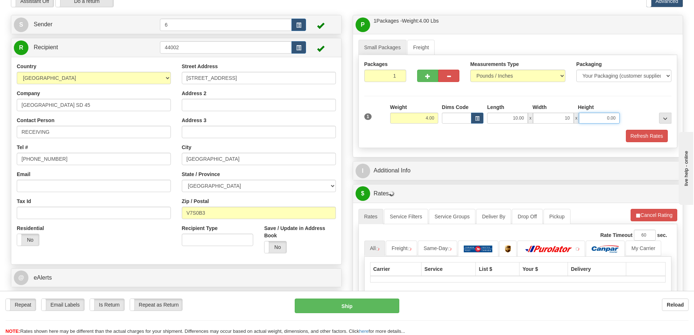
type input "10.00"
type input "74.00"
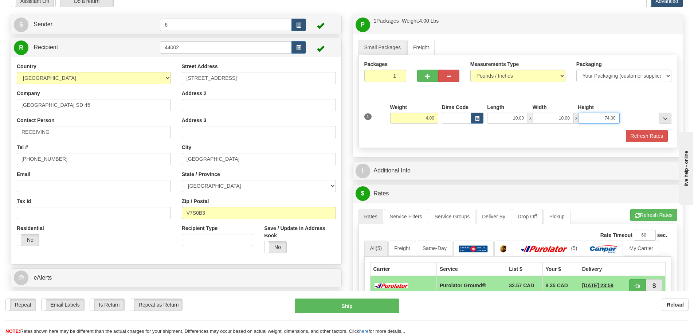
drag, startPoint x: 596, startPoint y: 117, endPoint x: 680, endPoint y: 117, distance: 84.1
click at [680, 117] on div "Small Packages Freight Packages 1 1 Measurements Type" at bounding box center [518, 95] width 330 height 123
type input "7.00"
click at [630, 137] on button "Refresh Rates" at bounding box center [647, 136] width 42 height 12
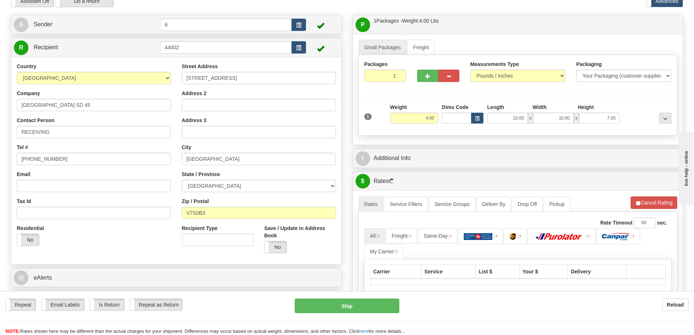
click at [556, 169] on div "P Packages / Skids 1 Packages - Weight: 4.00 Lbs 1 Skids - Weight: NaN Lbs Ship…" at bounding box center [518, 216] width 342 height 402
click at [550, 151] on div "I Additional Info" at bounding box center [518, 158] width 330 height 19
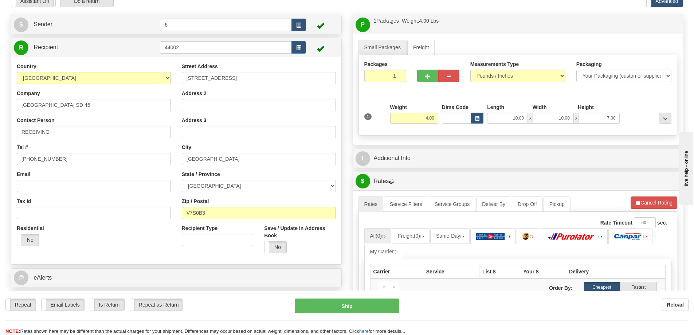
click at [534, 168] on div "I Additional Info" at bounding box center [518, 158] width 330 height 19
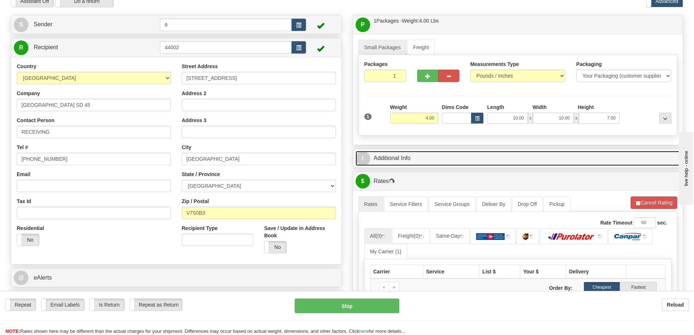
click at [501, 159] on link "I Additional Info" at bounding box center [517, 158] width 325 height 15
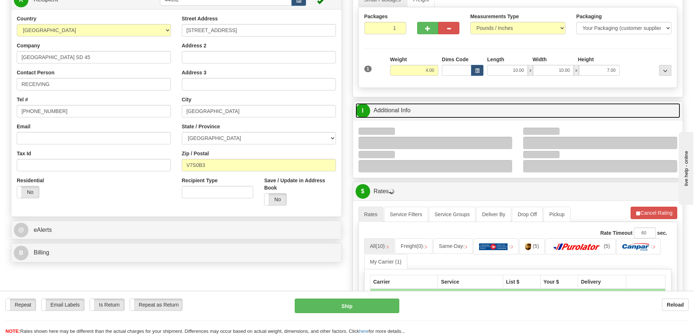
scroll to position [109, 0]
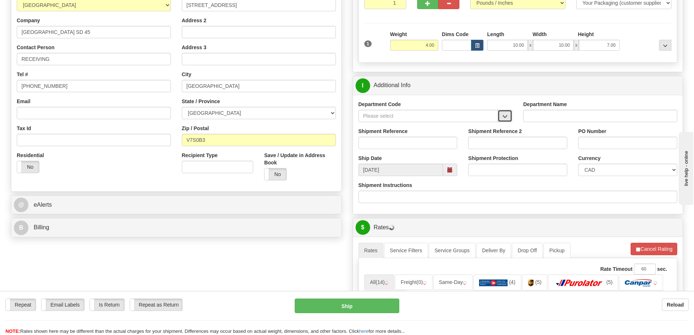
click at [501, 119] on button "button" at bounding box center [504, 116] width 15 height 12
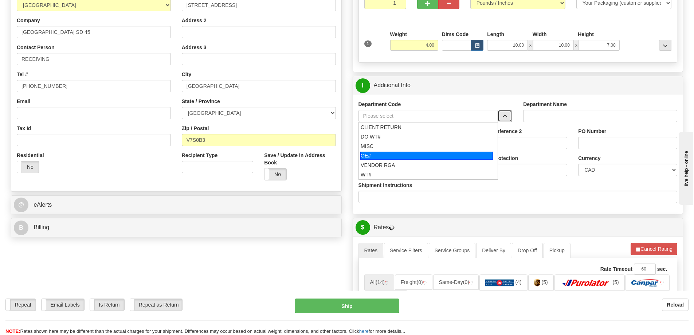
click at [396, 157] on div "OE#" at bounding box center [426, 155] width 133 height 8
type input "OE#"
type input "ORDERS"
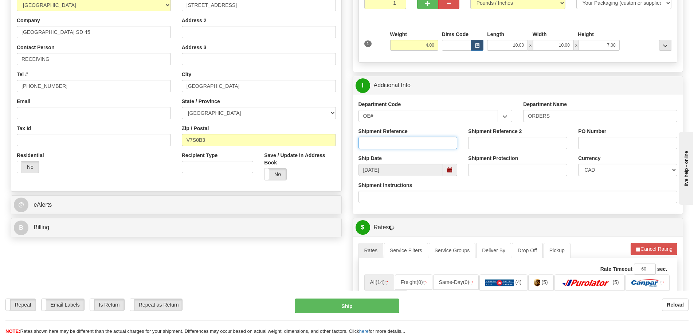
click at [393, 146] on input "Shipment Reference" at bounding box center [407, 143] width 99 height 12
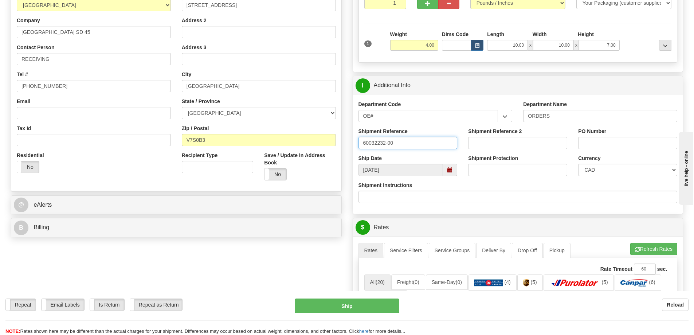
type input "60032232-00"
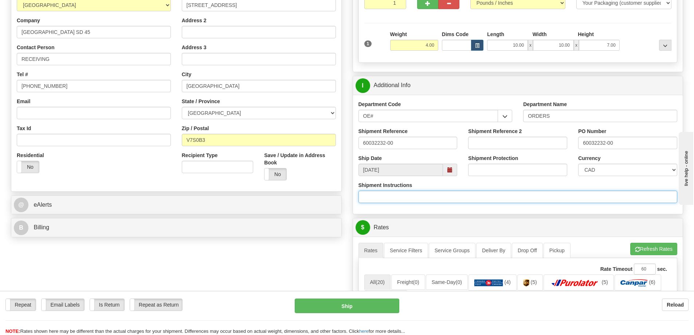
click at [398, 195] on input "Shipment Instructions" at bounding box center [517, 196] width 319 height 12
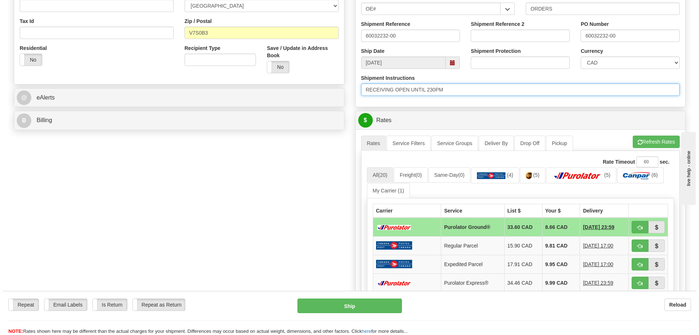
scroll to position [255, 0]
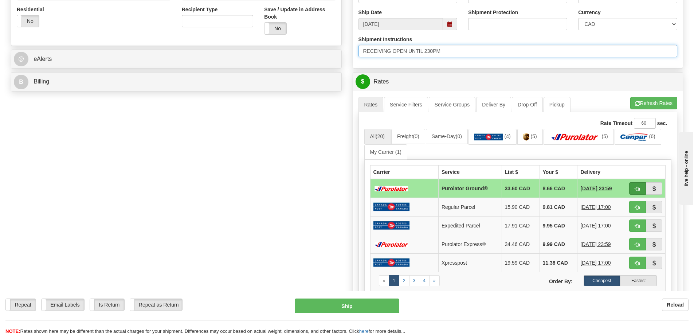
type input "RECEIVING OPEN UNTIL 230PM"
click at [641, 185] on button "button" at bounding box center [637, 188] width 17 height 12
type input "260"
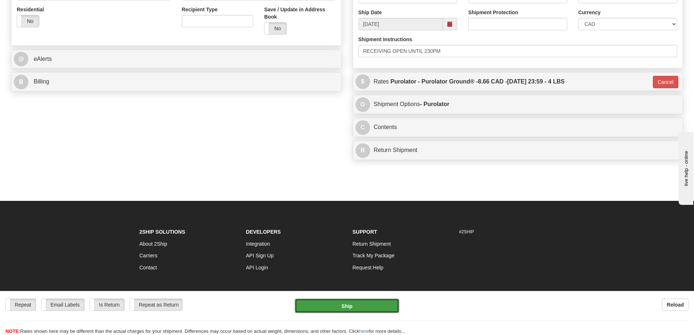
click at [348, 307] on button "Ship" at bounding box center [347, 305] width 105 height 15
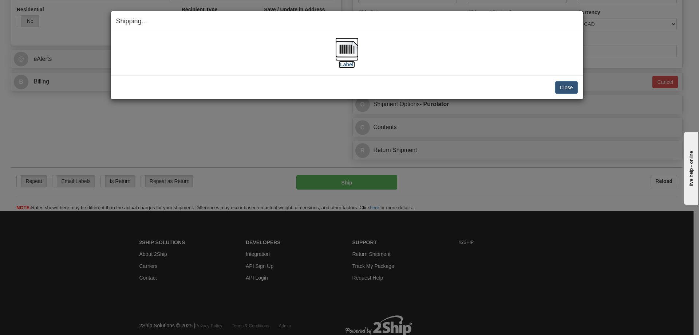
click at [348, 60] on img at bounding box center [346, 49] width 23 height 23
click at [560, 87] on button "Close" at bounding box center [566, 87] width 23 height 12
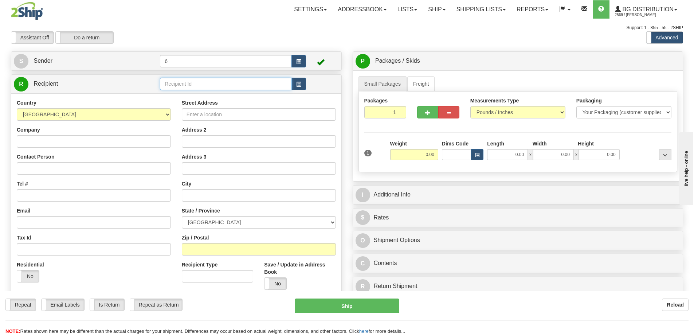
click at [179, 84] on input "text" at bounding box center [226, 84] width 132 height 12
type input "44022"
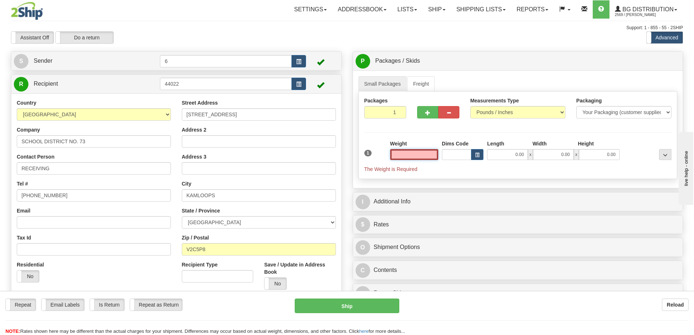
click at [422, 157] on input "text" at bounding box center [414, 154] width 48 height 11
type input "1"
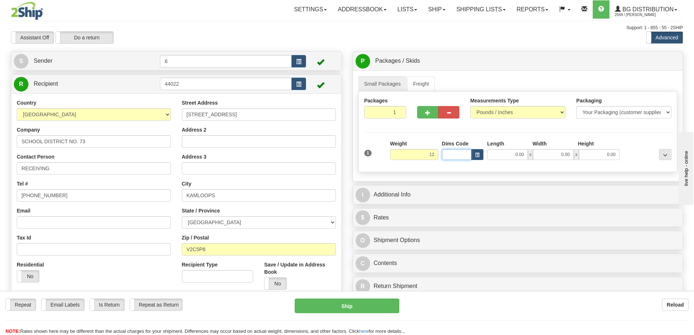
type input "12.00"
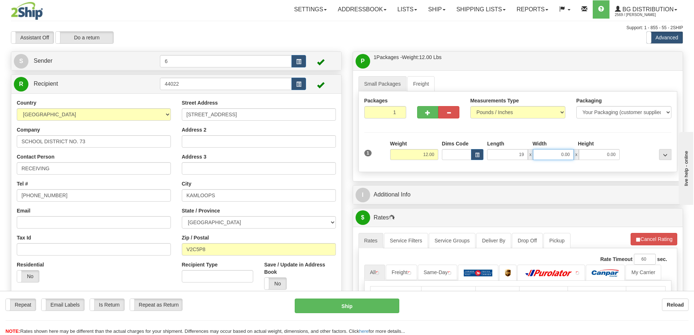
type input "19.00"
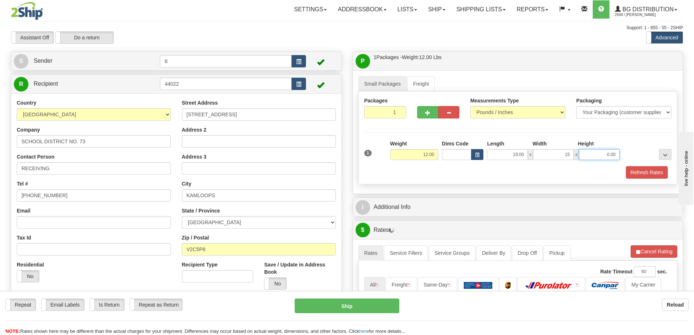
type input "15.00"
type input "13.00"
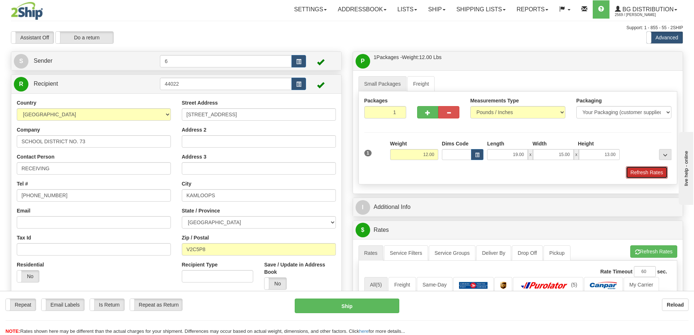
click at [639, 172] on button "Refresh Rates" at bounding box center [647, 172] width 42 height 12
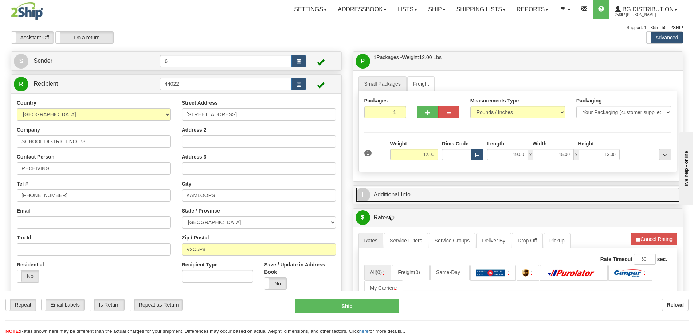
click at [563, 195] on link "I Additional Info" at bounding box center [517, 194] width 325 height 15
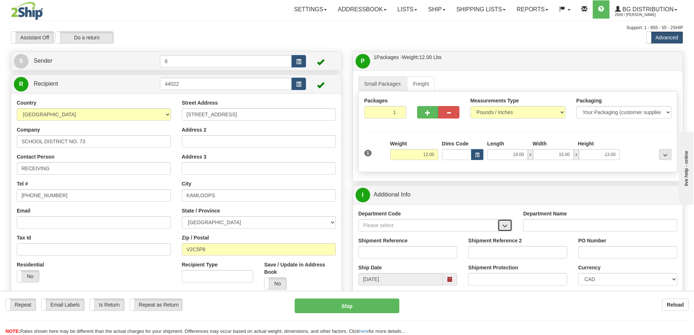
click at [501, 225] on button "button" at bounding box center [504, 225] width 15 height 12
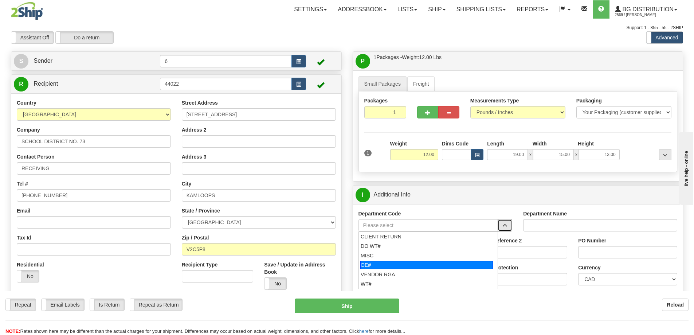
click at [418, 266] on div "OE#" at bounding box center [426, 265] width 133 height 8
type input "OE#"
type input "ORDERS"
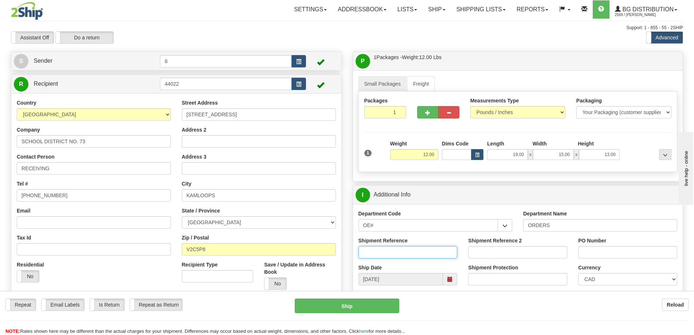
click at [419, 250] on input "Shipment Reference" at bounding box center [407, 252] width 99 height 12
type input "60024143-00"
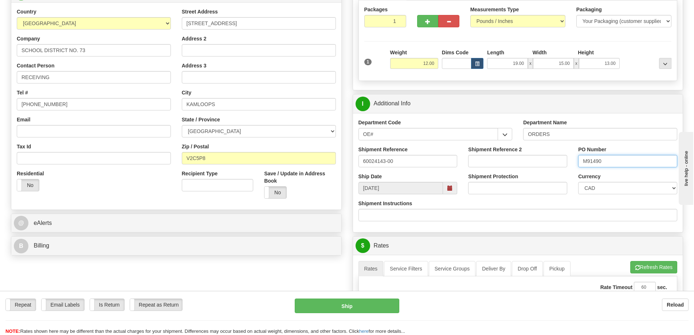
scroll to position [146, 0]
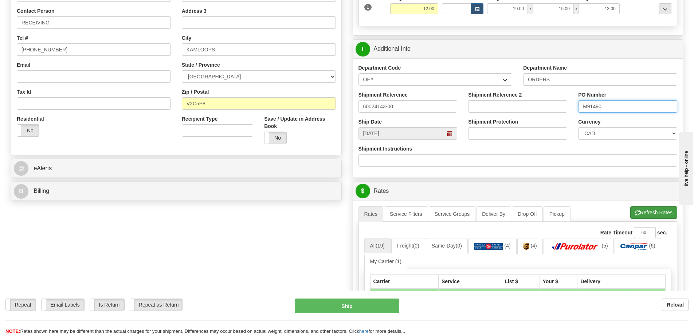
type input "M91490"
drag, startPoint x: 649, startPoint y: 211, endPoint x: 633, endPoint y: 221, distance: 18.4
click at [648, 212] on button "Refresh Rates" at bounding box center [653, 212] width 47 height 12
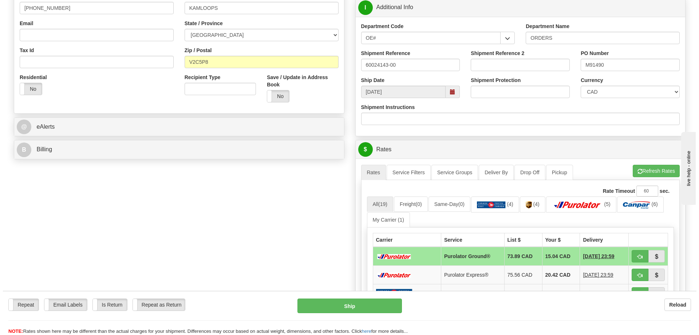
scroll to position [255, 0]
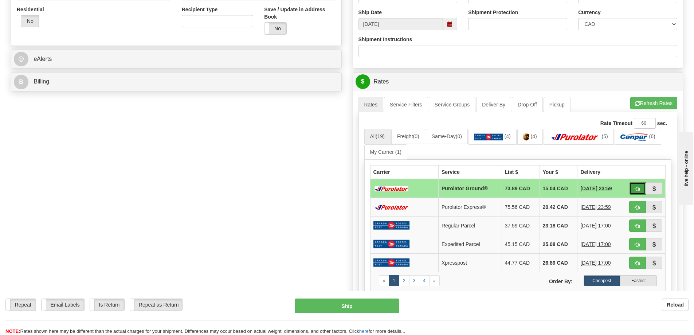
click at [633, 189] on button "button" at bounding box center [637, 188] width 17 height 12
type input "260"
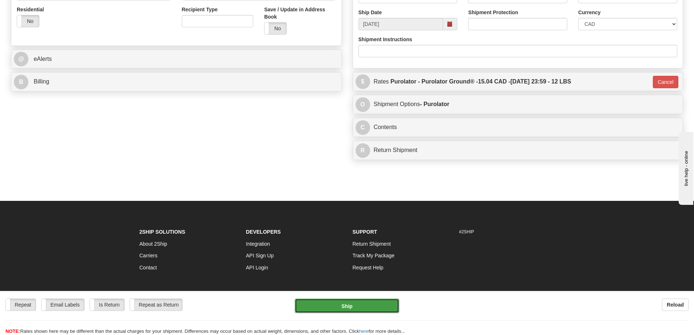
click at [348, 307] on button "Ship" at bounding box center [347, 305] width 105 height 15
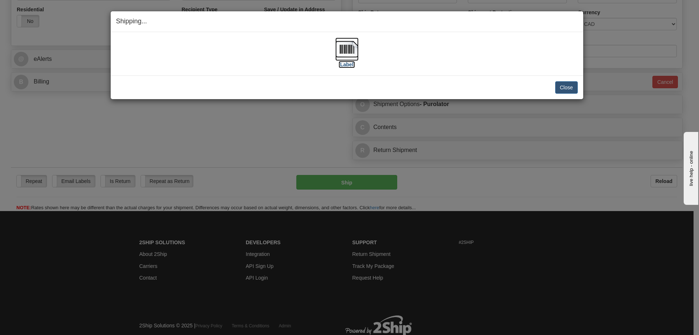
click at [347, 65] on label "[Label]" at bounding box center [347, 64] width 17 height 7
click at [562, 89] on button "Close" at bounding box center [566, 87] width 23 height 12
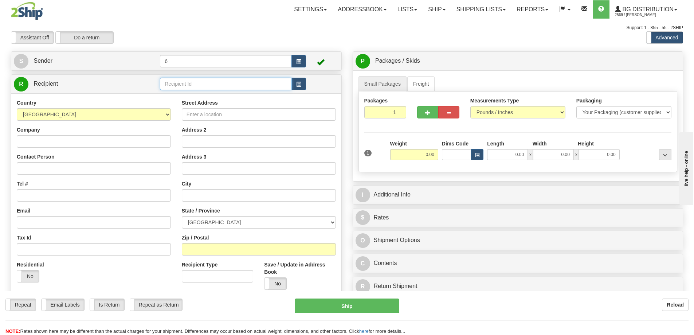
drag, startPoint x: 182, startPoint y: 82, endPoint x: 186, endPoint y: 83, distance: 4.2
click at [184, 83] on input "text" at bounding box center [226, 84] width 132 height 12
type input "80048-00"
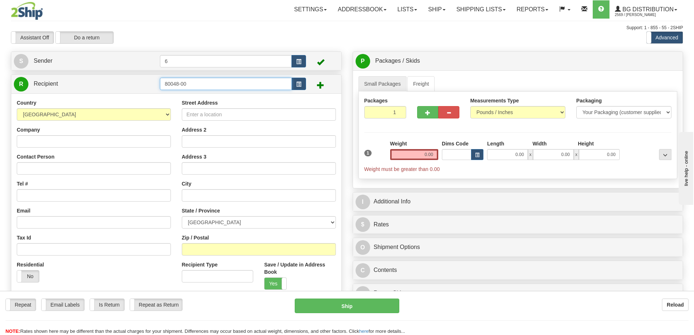
drag, startPoint x: 205, startPoint y: 83, endPoint x: 6, endPoint y: 86, distance: 198.5
click at [6, 86] on div "Create a label for the return Create Pickup Without Label S Sender 6" at bounding box center [176, 214] width 342 height 326
type input "80048"
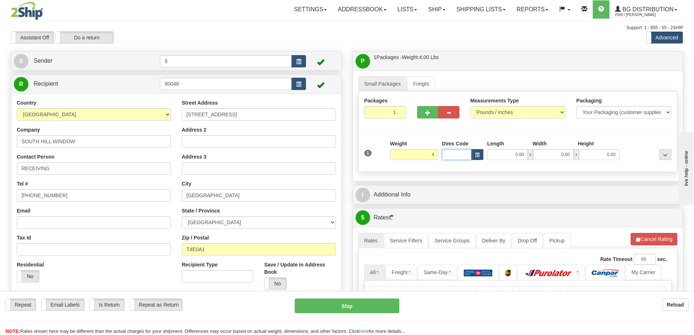
type input "4.00"
type input "14.00"
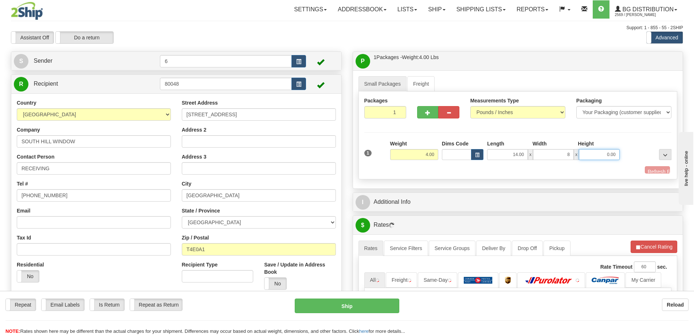
type input "8.00"
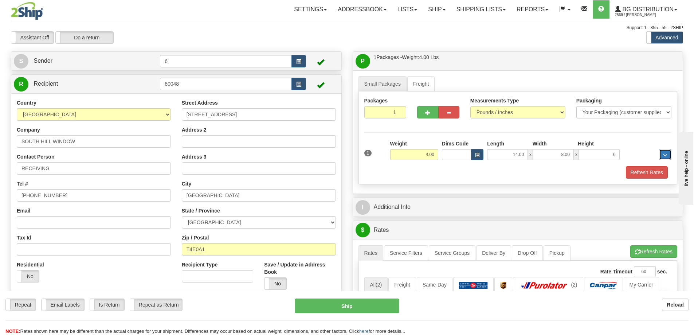
type input "6.00"
click at [646, 177] on button "Refresh Rates" at bounding box center [647, 172] width 42 height 12
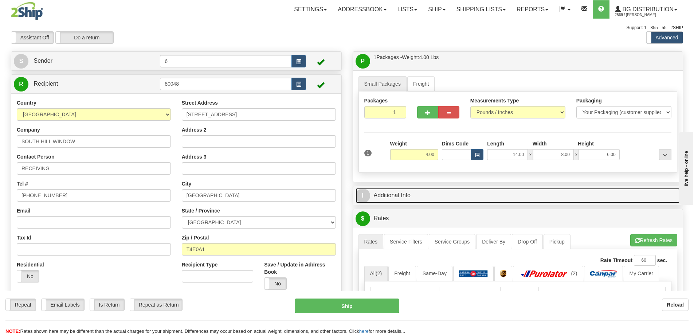
click at [612, 197] on link "I Additional Info" at bounding box center [517, 195] width 325 height 15
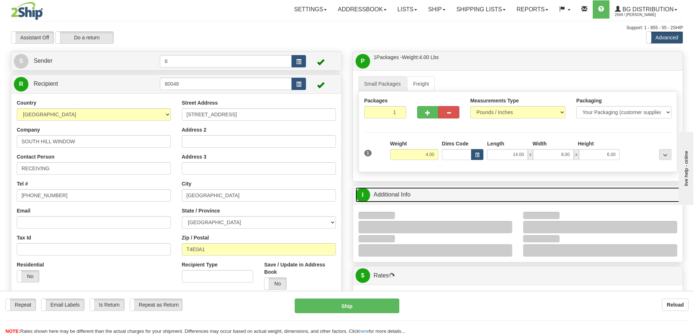
scroll to position [109, 0]
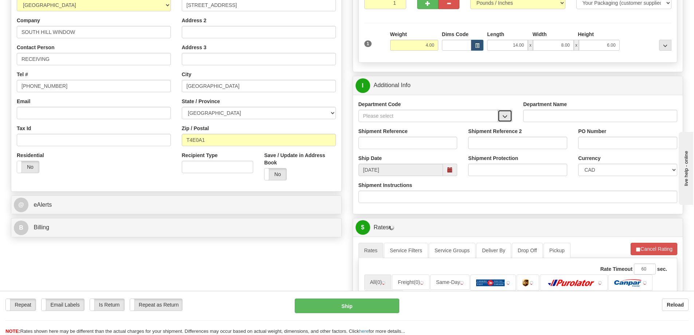
click at [499, 121] on button "button" at bounding box center [504, 116] width 15 height 12
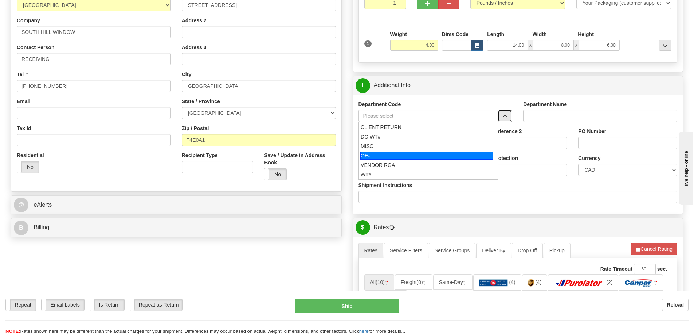
click at [398, 156] on div "OE#" at bounding box center [426, 155] width 133 height 8
type input "OE#"
type input "ORDERS"
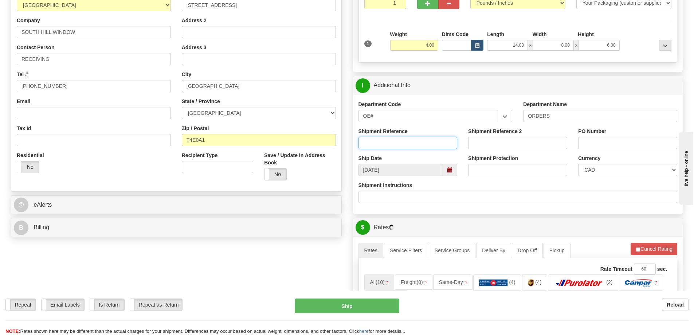
click at [397, 146] on input "Shipment Reference" at bounding box center [407, 143] width 99 height 12
type input "60032266-00"
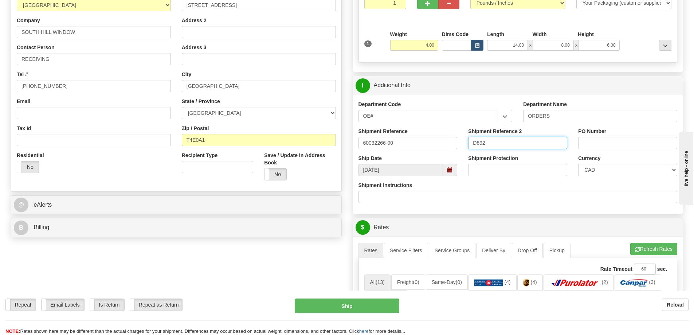
type input "D8924"
paste input "D8924"
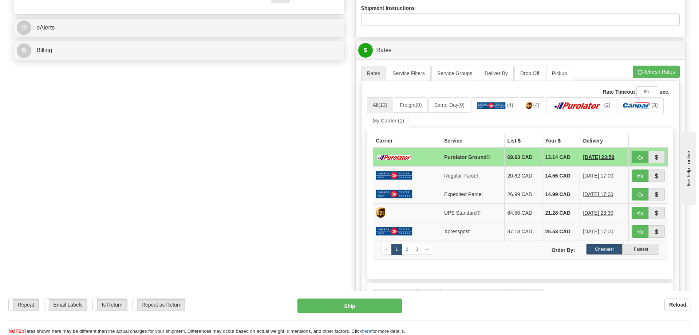
scroll to position [182, 0]
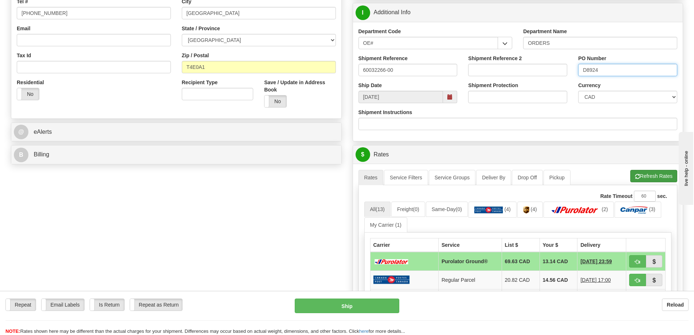
type input "D8924"
click at [655, 178] on button "Refresh Rates" at bounding box center [653, 176] width 47 height 12
click at [641, 261] on button "button" at bounding box center [637, 261] width 17 height 12
type input "260"
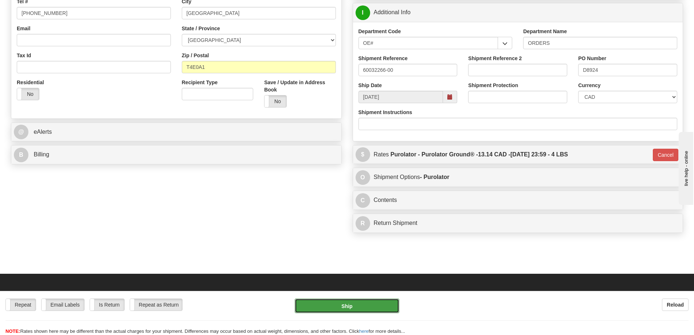
click at [351, 305] on button "Ship" at bounding box center [347, 305] width 105 height 15
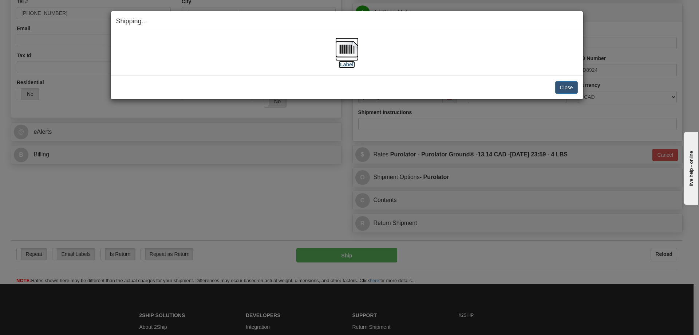
click at [345, 63] on label "[Label]" at bounding box center [347, 64] width 17 height 7
click at [568, 85] on button "Close" at bounding box center [566, 87] width 23 height 12
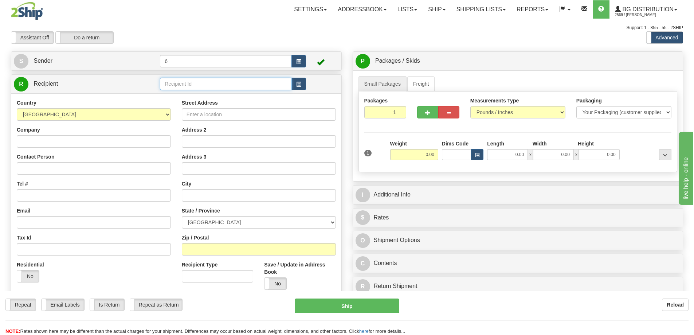
click at [195, 86] on input "text" at bounding box center [226, 84] width 132 height 12
type input "41021"
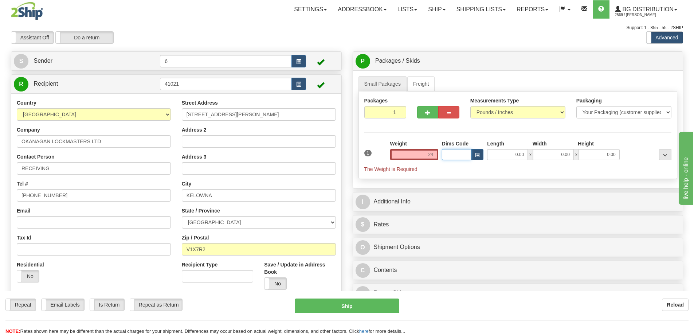
type input "24.00"
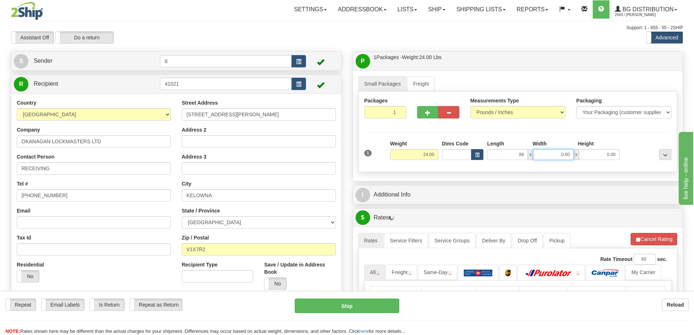
type input "88.00"
type input "4.00"
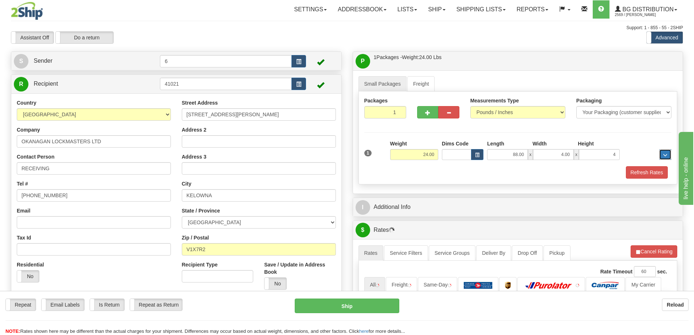
type input "4.00"
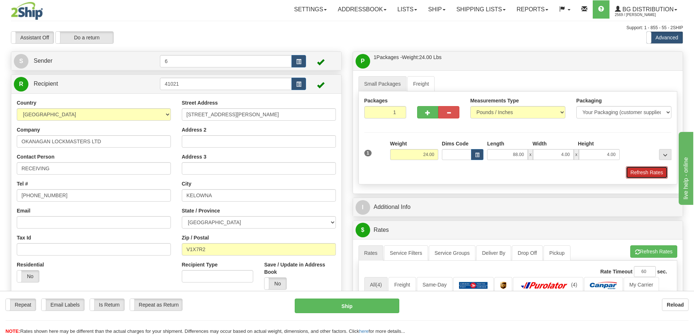
click at [638, 172] on button "Refresh Rates" at bounding box center [647, 172] width 42 height 12
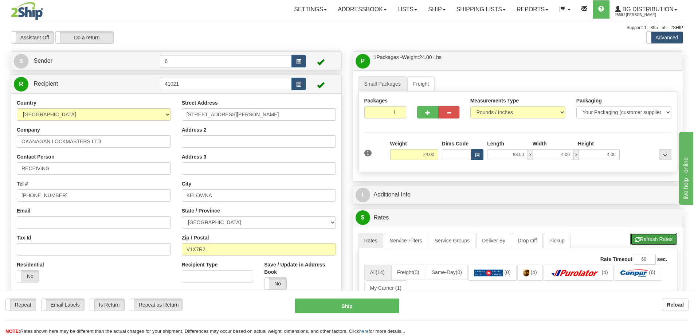
click at [639, 242] on button "Refresh Rates" at bounding box center [653, 239] width 47 height 12
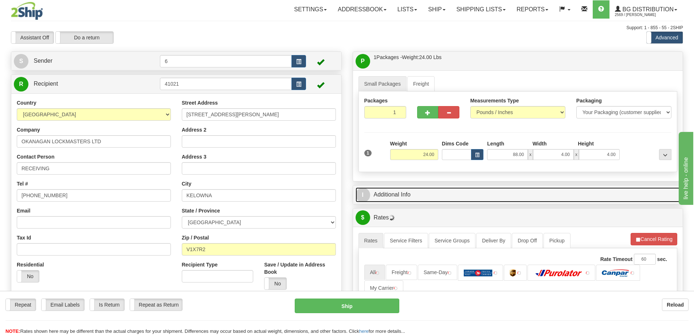
click at [551, 199] on link "I Additional Info" at bounding box center [517, 194] width 325 height 15
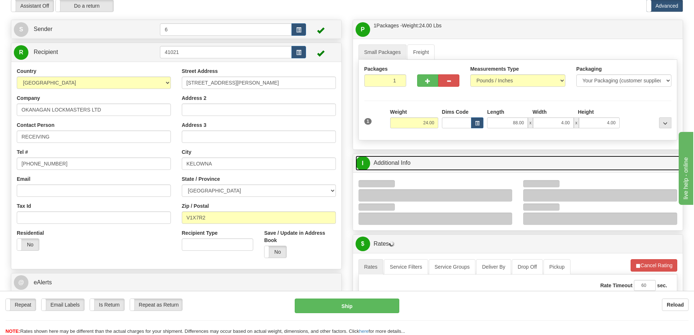
scroll to position [73, 0]
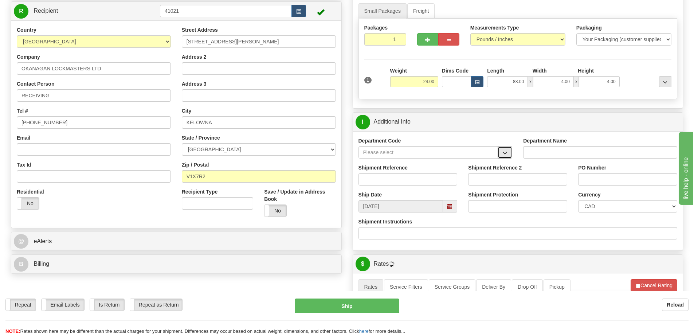
click at [506, 154] on span "button" at bounding box center [504, 152] width 5 height 5
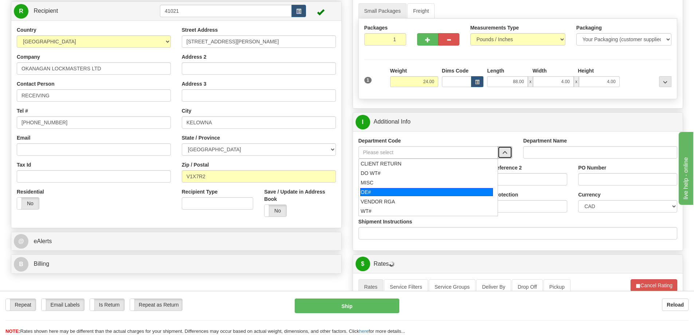
click at [398, 194] on div "OE#" at bounding box center [426, 192] width 133 height 8
type input "OE#"
type input "ORDERS"
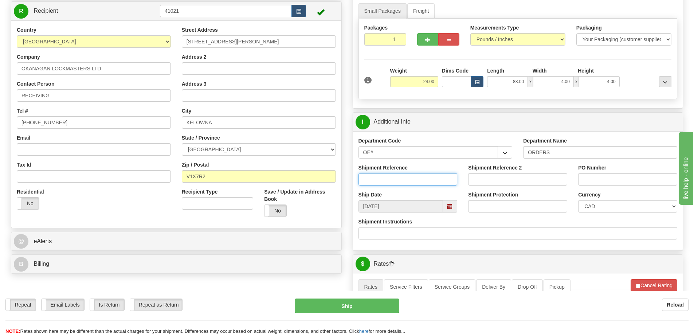
click at [412, 184] on input "Shipment Reference" at bounding box center [407, 179] width 99 height 12
type input "60032263-00"
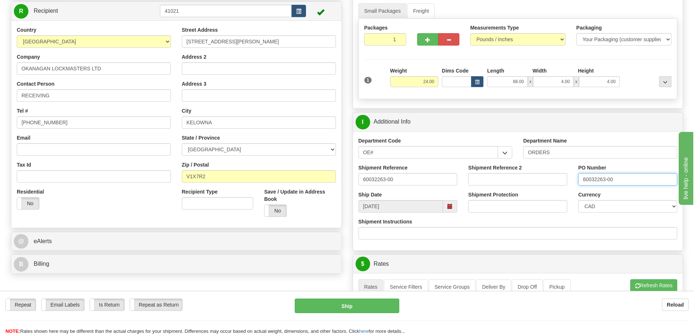
type input "60032263-00"
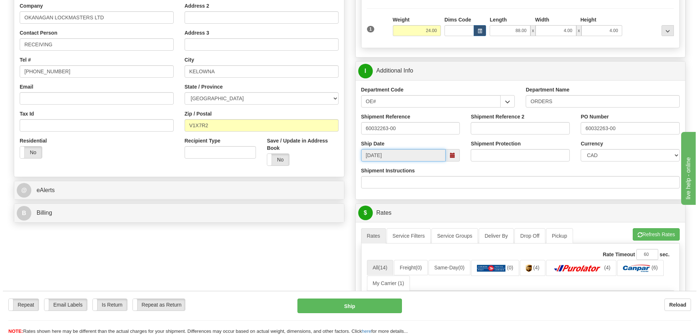
scroll to position [182, 0]
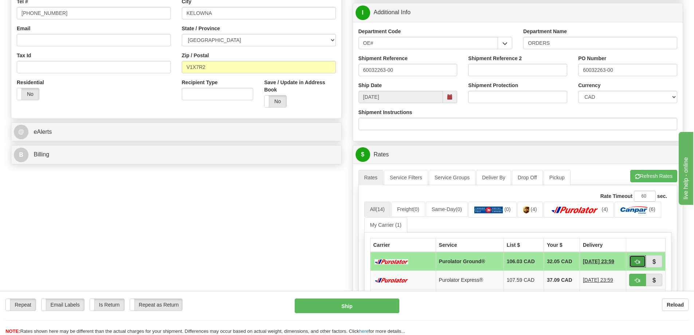
click at [635, 263] on span "button" at bounding box center [637, 261] width 5 height 5
type input "260"
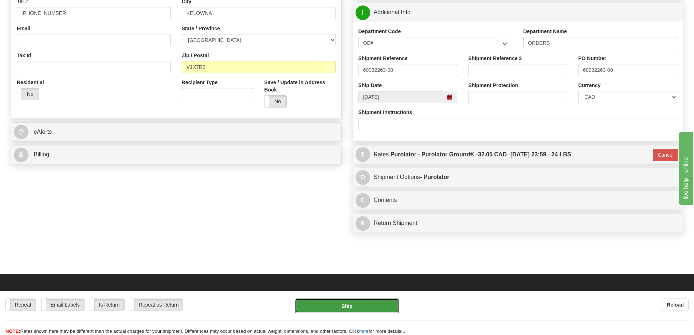
click at [343, 301] on button "Ship" at bounding box center [347, 305] width 105 height 15
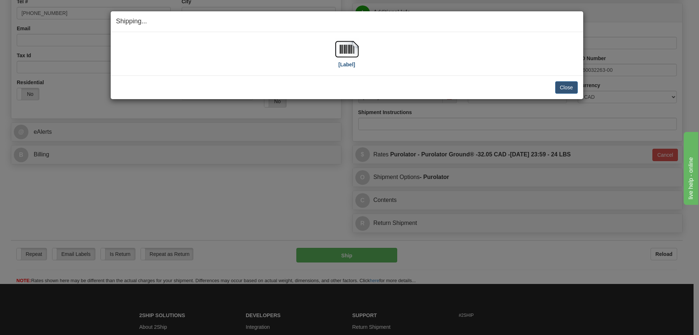
click at [351, 68] on div "[Label]" at bounding box center [346, 54] width 23 height 32
click at [343, 58] on img at bounding box center [346, 49] width 23 height 23
